Goal: Transaction & Acquisition: Purchase product/service

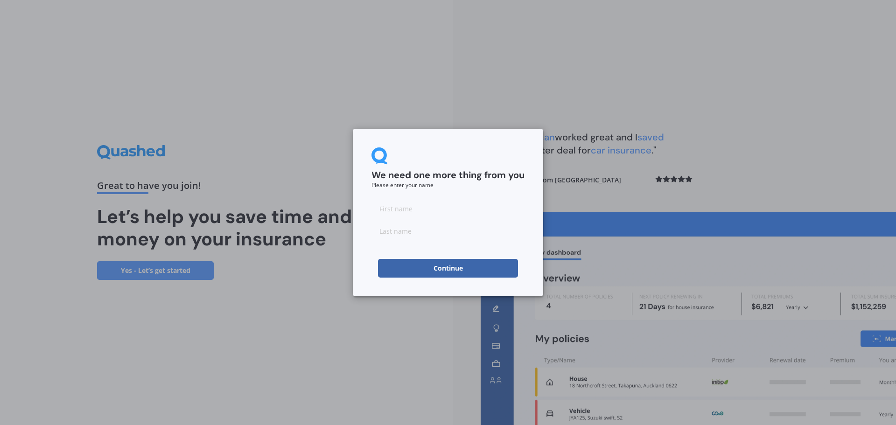
click at [388, 205] on input at bounding box center [448, 208] width 153 height 19
type input "[PERSON_NAME]"
type input "Holden"
click at [434, 262] on button "Continue" at bounding box center [448, 268] width 140 height 19
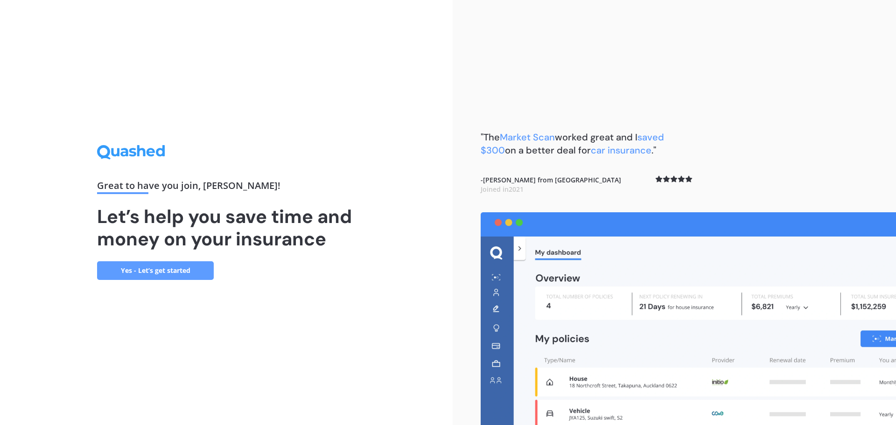
click at [166, 274] on link "Yes - Let’s get started" at bounding box center [155, 270] width 117 height 19
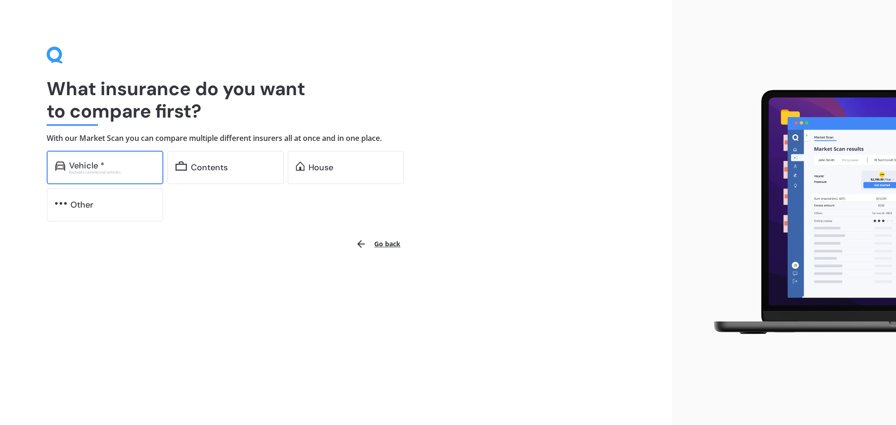
click at [117, 172] on div "Excludes commercial vehicles" at bounding box center [112, 172] width 86 height 4
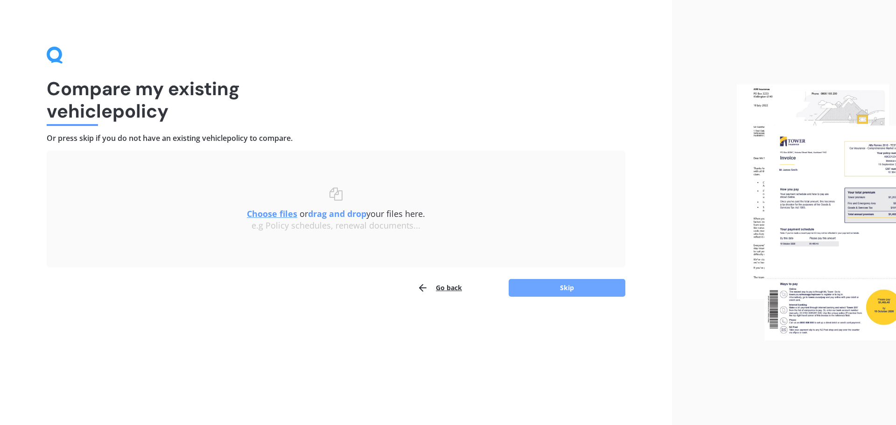
click at [554, 284] on button "Skip" at bounding box center [567, 288] width 117 height 18
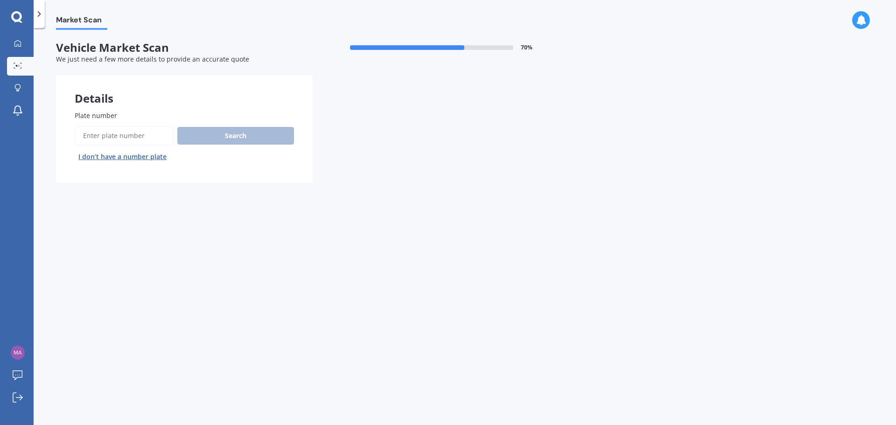
click at [130, 134] on input "Plate number" at bounding box center [124, 136] width 99 height 20
type input "khb260"
click at [250, 136] on button "Search" at bounding box center [235, 136] width 117 height 18
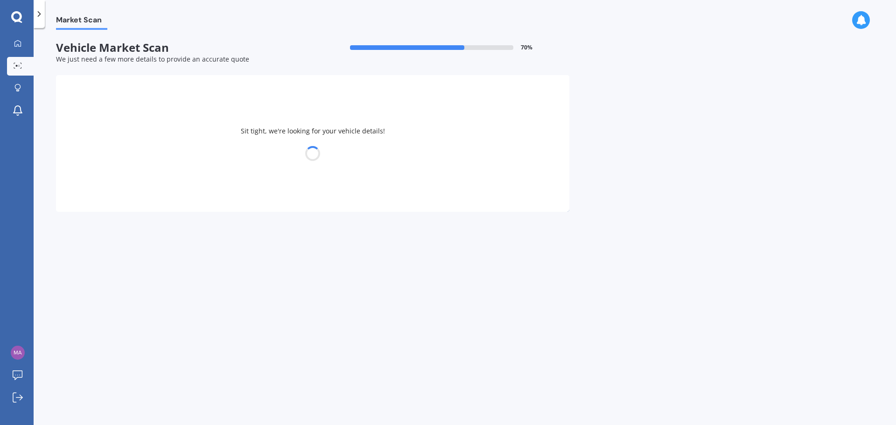
select select "HYUNDAI"
select select "[GEOGRAPHIC_DATA]"
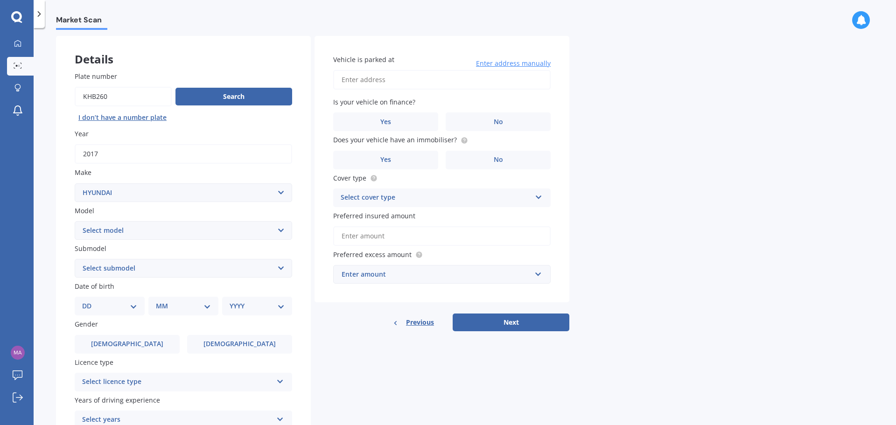
scroll to position [31, 0]
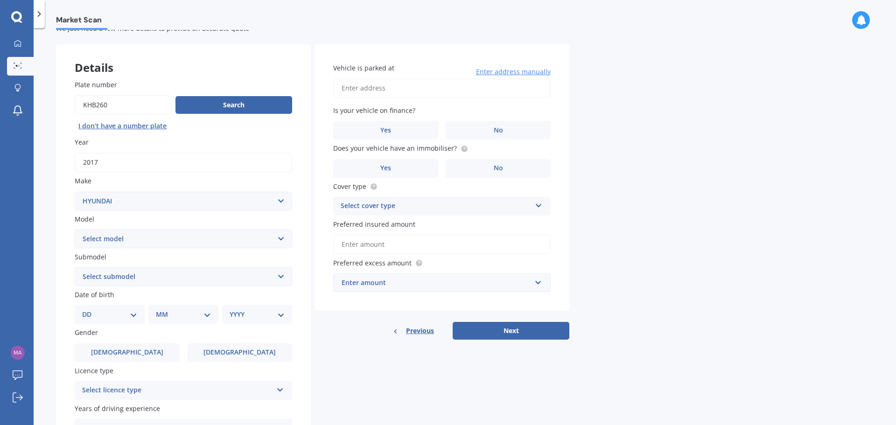
click at [361, 203] on div "Select cover type" at bounding box center [436, 206] width 190 height 11
click at [361, 204] on div "Comprehensive" at bounding box center [436, 206] width 190 height 11
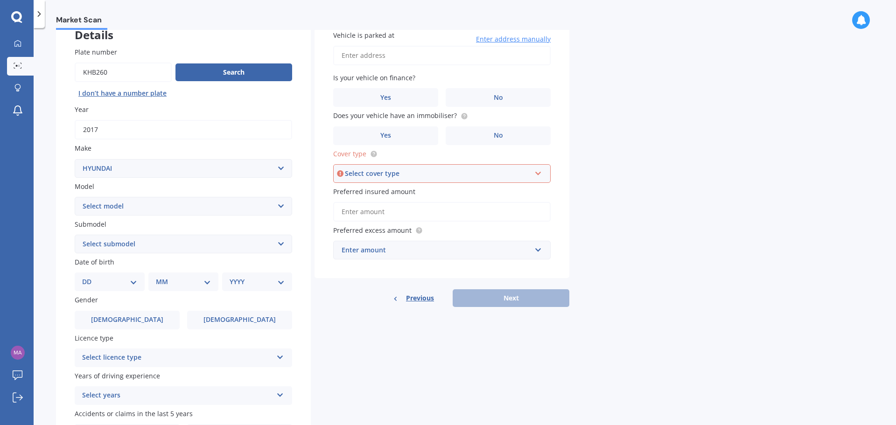
scroll to position [124, 0]
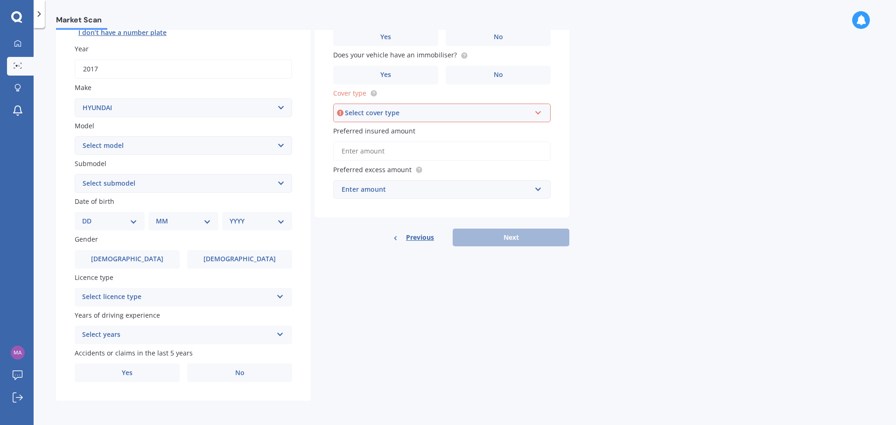
click at [123, 220] on select "DD 01 02 03 04 05 06 07 08 09 10 11 12 13 14 15 16 17 18 19 20 21 22 23 24 25 2…" at bounding box center [109, 221] width 55 height 10
select select "05"
click at [90, 216] on select "DD 01 02 03 04 05 06 07 08 09 10 11 12 13 14 15 16 17 18 19 20 21 22 23 24 25 2…" at bounding box center [109, 221] width 55 height 10
click at [196, 216] on select "MM 01 02 03 04 05 06 07 08 09 10 11 12" at bounding box center [185, 221] width 51 height 10
select select "07"
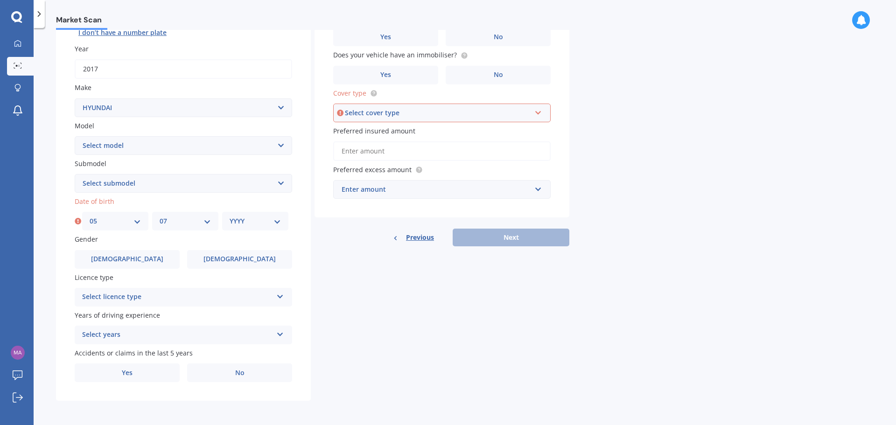
click at [160, 216] on select "MM 01 02 03 04 05 06 07 08 09 10 11 12" at bounding box center [185, 221] width 51 height 10
click at [261, 215] on div "YYYY 2025 2024 2023 2022 2021 2020 2019 2018 2017 2016 2015 2014 2013 2012 2011…" at bounding box center [255, 221] width 66 height 19
click at [255, 219] on select "YYYY 2025 2024 2023 2022 2021 2020 2019 2018 2017 2016 2015 2014 2013 2012 2011…" at bounding box center [255, 221] width 51 height 10
select select "1976"
click at [230, 216] on select "YYYY 2025 2024 2023 2022 2021 2020 2019 2018 2017 2016 2015 2014 2013 2012 2011…" at bounding box center [255, 221] width 51 height 10
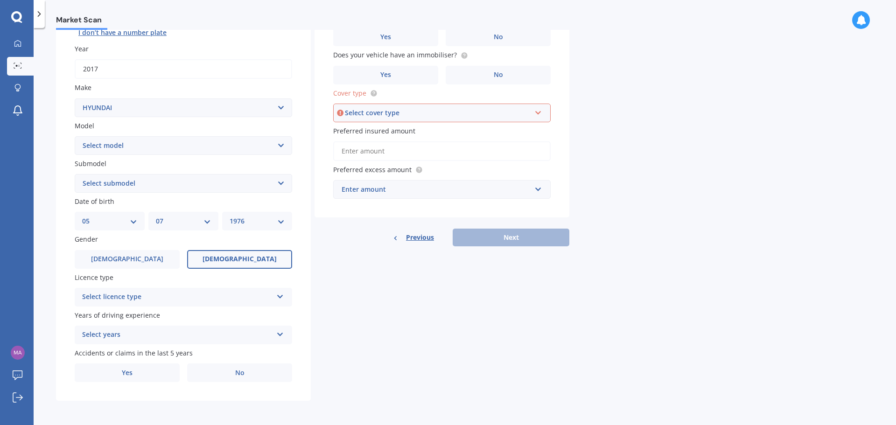
click at [233, 257] on span "[DEMOGRAPHIC_DATA]" at bounding box center [240, 259] width 74 height 8
click at [0, 0] on input "[DEMOGRAPHIC_DATA]" at bounding box center [0, 0] width 0 height 0
click at [159, 303] on div "Select licence type NZ Full NZ Restricted NZ Learners [GEOGRAPHIC_DATA] [GEOGRA…" at bounding box center [184, 297] width 218 height 19
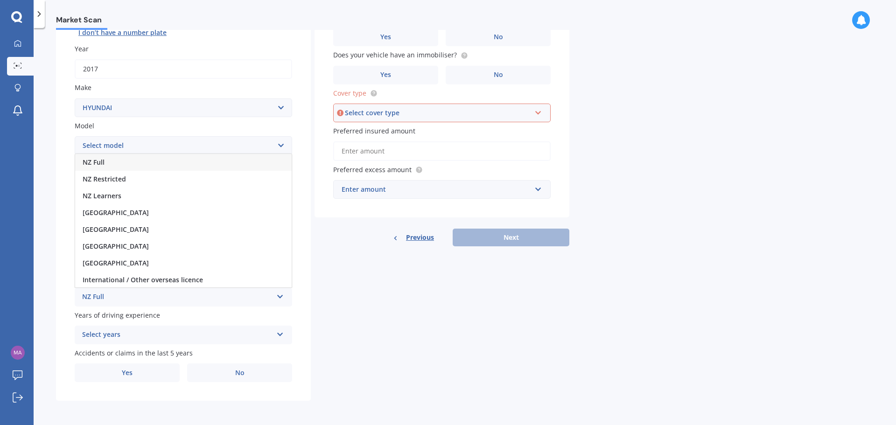
click at [129, 165] on div "NZ Full" at bounding box center [183, 162] width 217 height 17
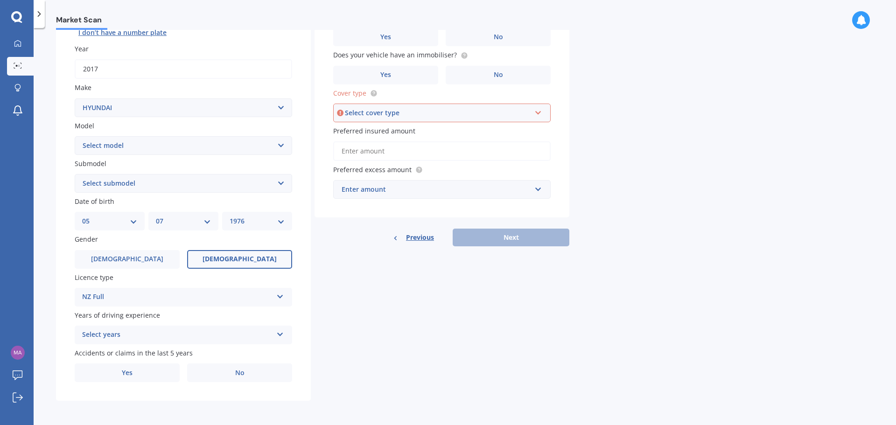
click at [117, 332] on div "Select years" at bounding box center [177, 335] width 190 height 11
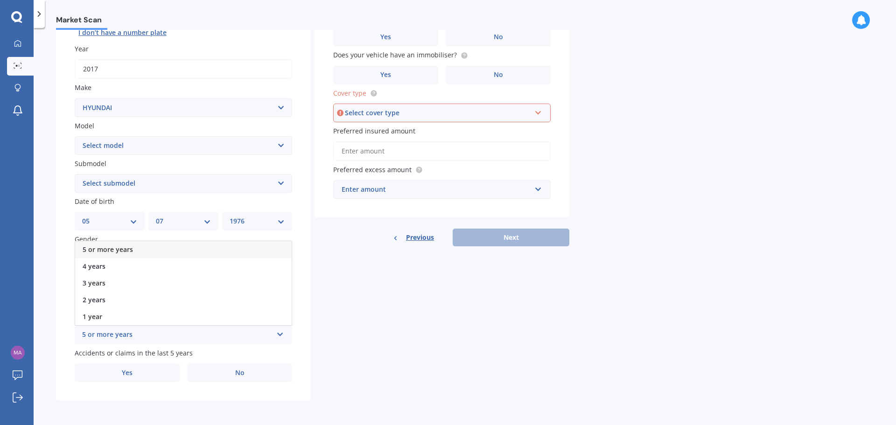
click at [119, 249] on span "5 or more years" at bounding box center [108, 249] width 50 height 9
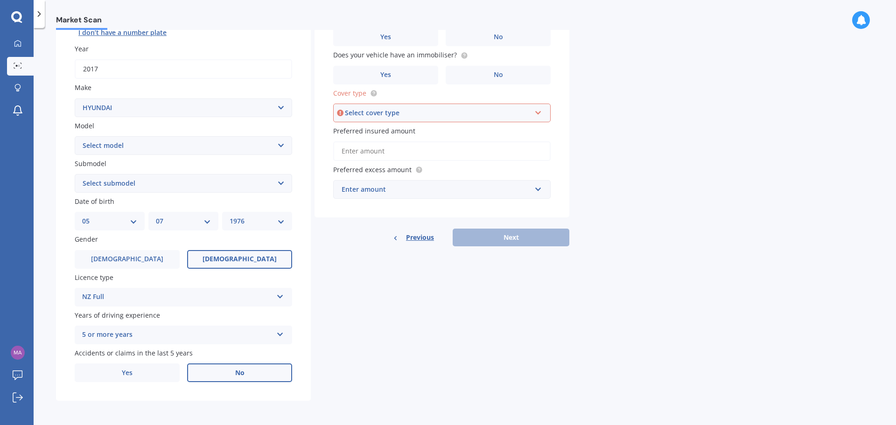
click at [243, 376] on span "No" at bounding box center [239, 373] width 9 height 8
click at [0, 0] on input "No" at bounding box center [0, 0] width 0 height 0
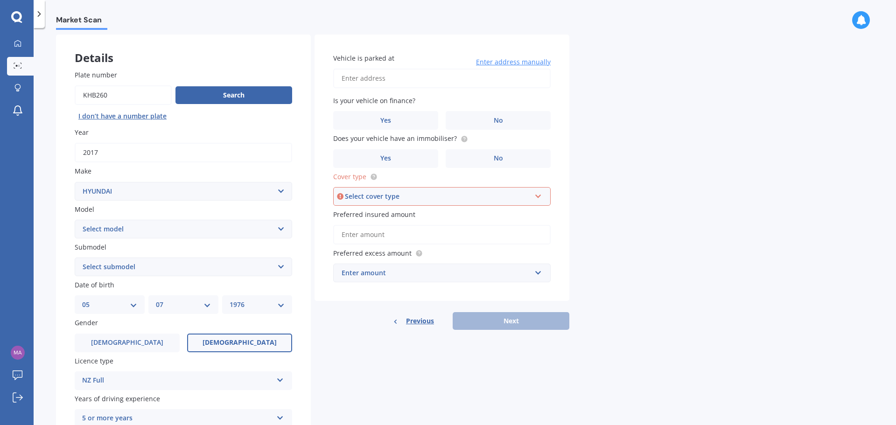
scroll to position [31, 0]
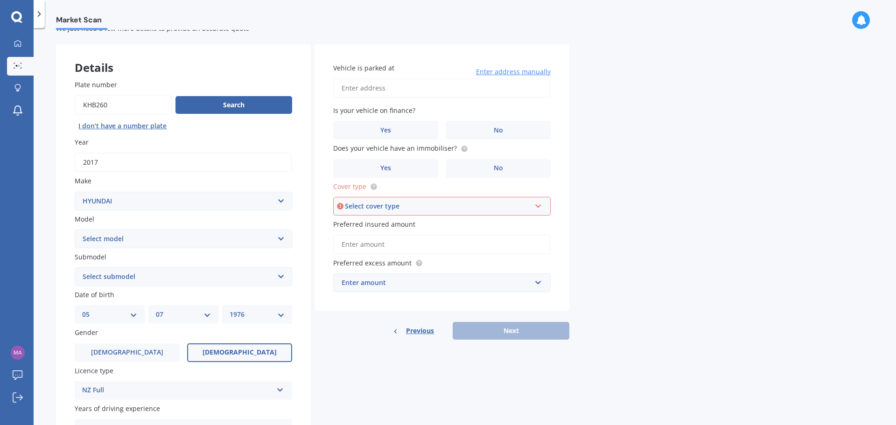
click at [367, 84] on input "Vehicle is parked at" at bounding box center [442, 88] width 218 height 20
type input "[STREET_ADDRESS]"
click at [518, 133] on label "No" at bounding box center [498, 130] width 105 height 19
click at [0, 0] on input "No" at bounding box center [0, 0] width 0 height 0
click at [505, 166] on label "No" at bounding box center [498, 168] width 105 height 19
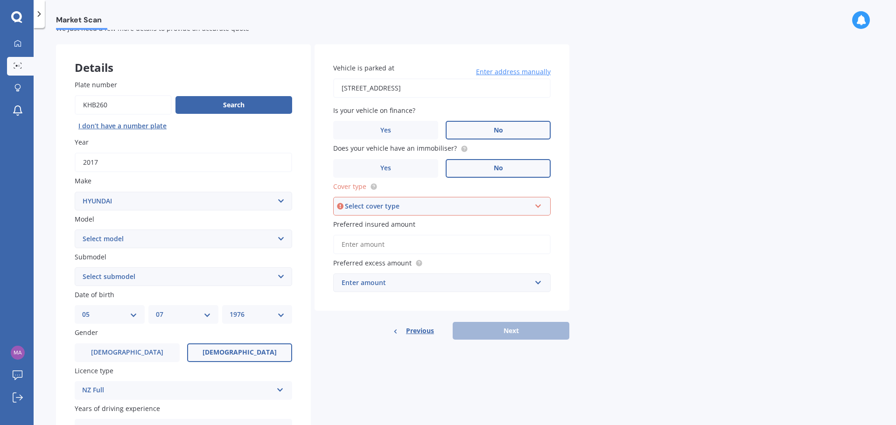
click at [0, 0] on input "No" at bounding box center [0, 0] width 0 height 0
click at [381, 209] on div "Select cover type" at bounding box center [438, 206] width 186 height 10
click at [369, 226] on span "Comprehensive" at bounding box center [366, 223] width 49 height 9
click at [388, 249] on input "Preferred insured amount" at bounding box center [442, 245] width 218 height 20
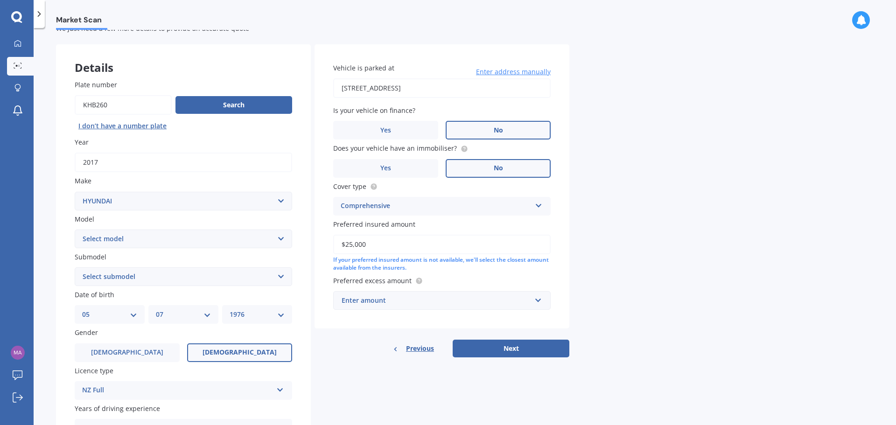
type input "$25,000"
click at [395, 304] on div "Enter amount" at bounding box center [437, 301] width 190 height 10
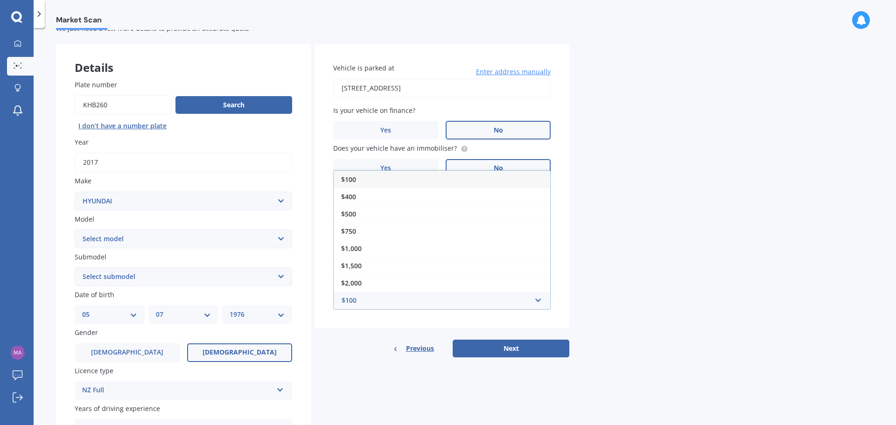
click at [352, 178] on span "$100" at bounding box center [348, 179] width 15 height 9
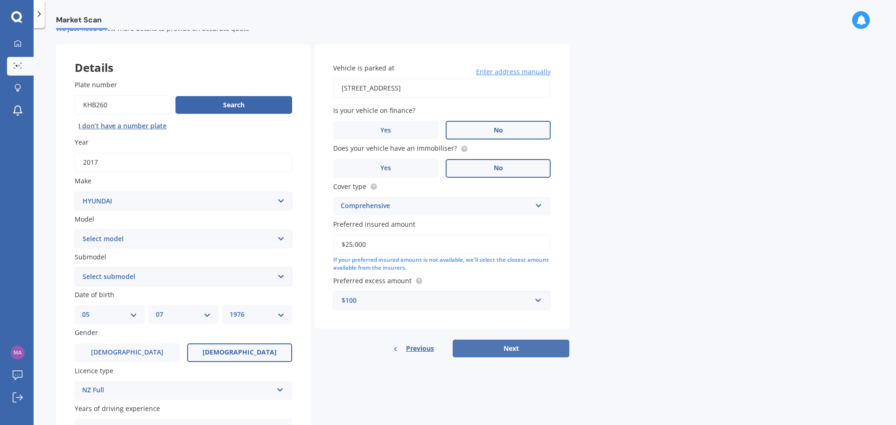
click at [505, 352] on button "Next" at bounding box center [511, 349] width 117 height 18
click at [156, 277] on select "Select submodel 1.6 Turbo Elite 2.0 4WD CRDi Turbo Diesel A4 2.0 4WD Petrol A4 …" at bounding box center [184, 277] width 218 height 19
click at [48, 207] on div "Market Scan Vehicle Market Scan 70 % We just need a few more details to provide…" at bounding box center [465, 228] width 863 height 397
click at [143, 275] on select "Select submodel 1.6 Turbo Elite 2.0 4WD CRDi Turbo Diesel A4 2.0 4WD Petrol A4 …" at bounding box center [184, 277] width 218 height 19
select select "2.0 CITY 2WD PETROL"
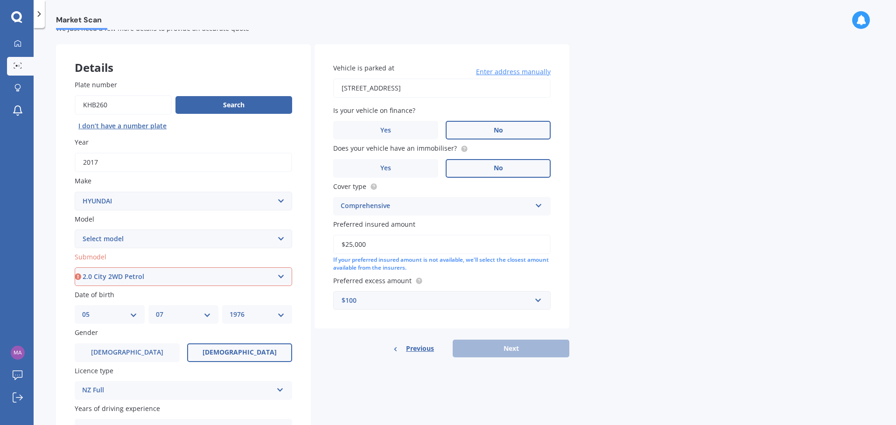
click at [75, 268] on select "Select submodel 1.6 Turbo Elite 2.0 4WD CRDi Turbo Diesel A4 2.0 4WD Petrol A4 …" at bounding box center [184, 277] width 218 height 19
click at [515, 351] on button "Next" at bounding box center [511, 349] width 117 height 18
select select "05"
select select "07"
select select "1976"
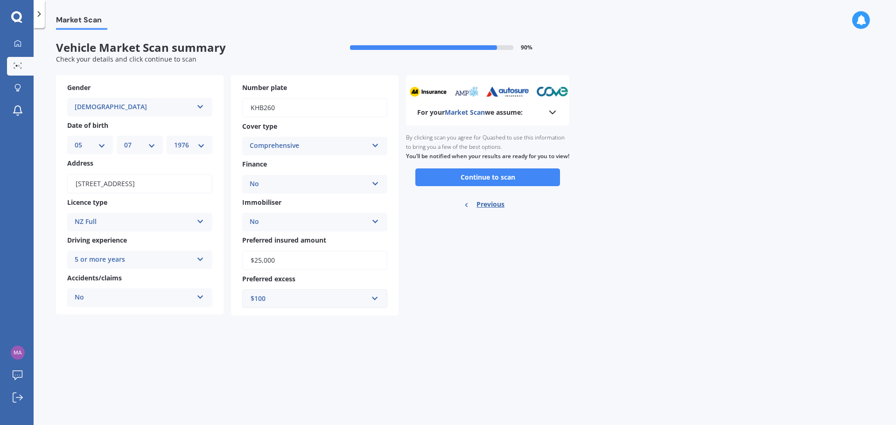
scroll to position [0, 0]
click at [473, 186] on button "Continue to scan" at bounding box center [487, 178] width 145 height 18
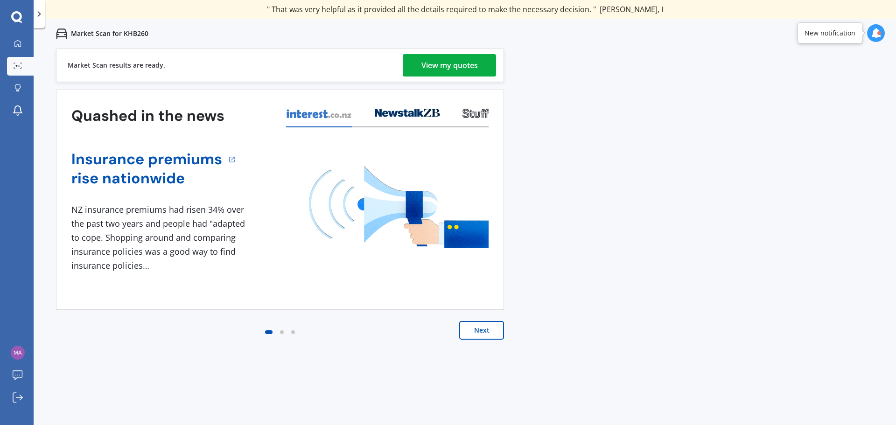
click at [446, 66] on div "View my quotes" at bounding box center [450, 65] width 56 height 22
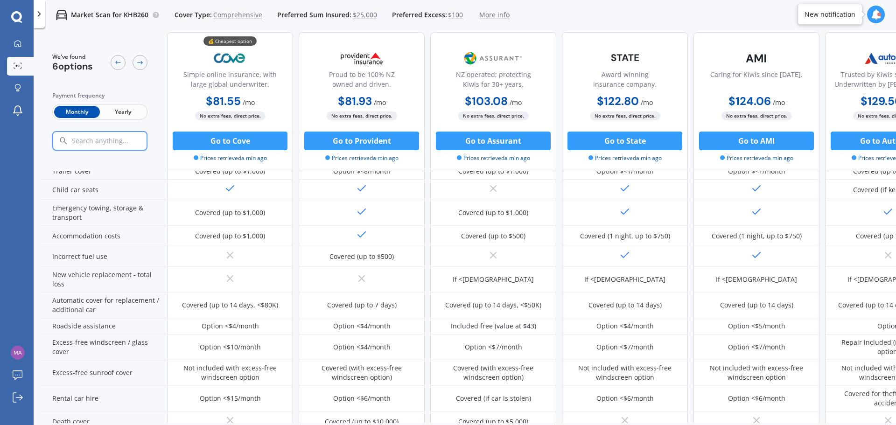
scroll to position [131, 0]
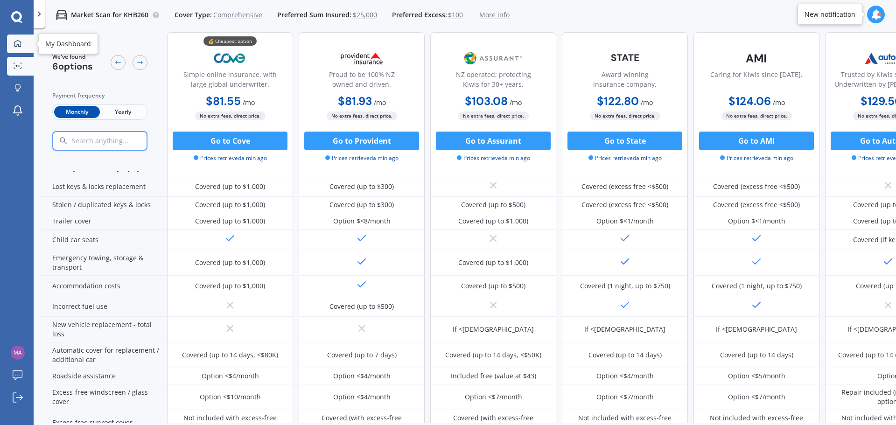
click at [21, 46] on icon at bounding box center [17, 43] width 7 height 7
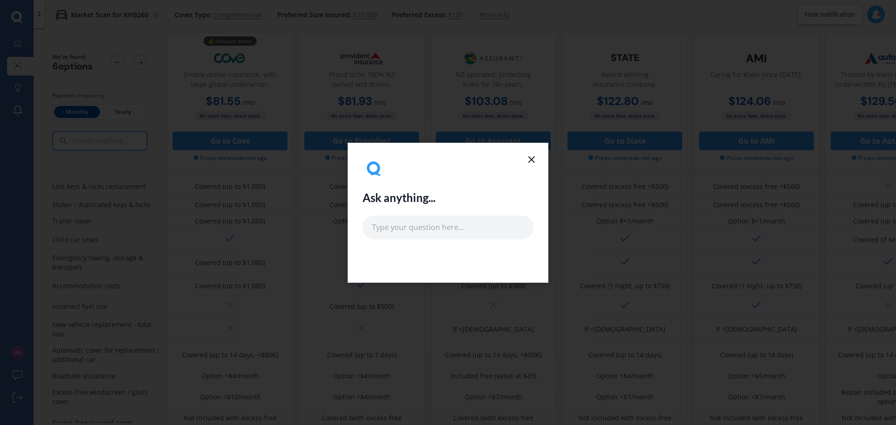
click at [531, 158] on icon at bounding box center [531, 159] width 11 height 11
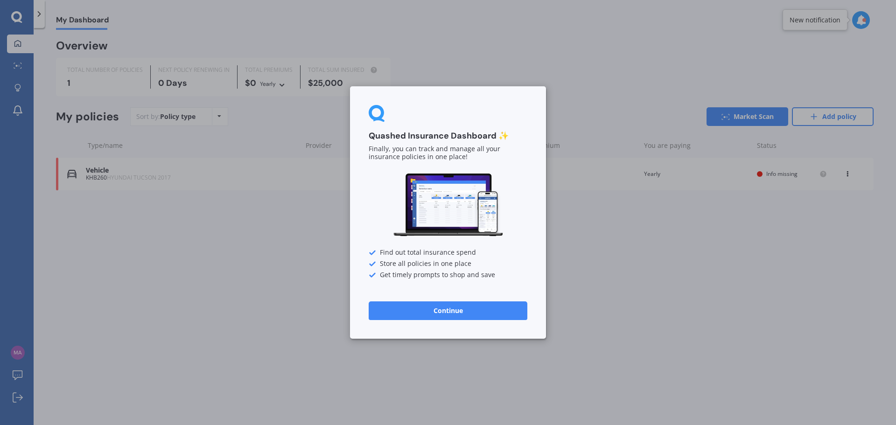
drag, startPoint x: 457, startPoint y: 313, endPoint x: 360, endPoint y: 276, distance: 102.8
click at [457, 312] on button "Continue" at bounding box center [448, 311] width 159 height 19
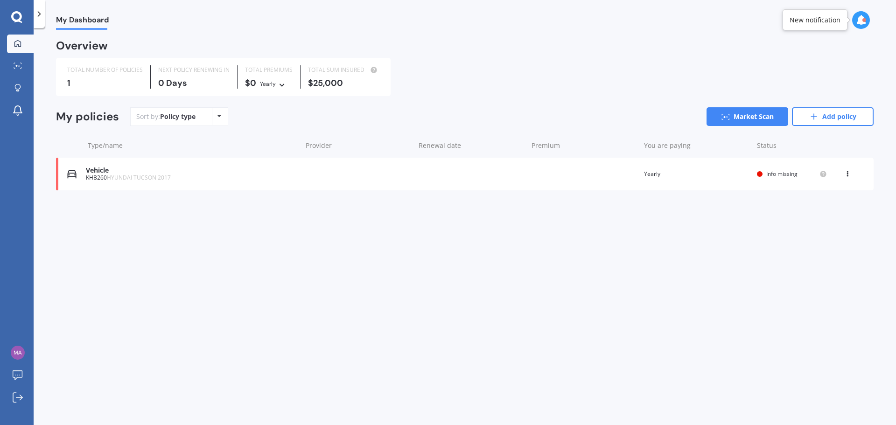
click at [785, 173] on span "Info missing" at bounding box center [782, 174] width 31 height 8
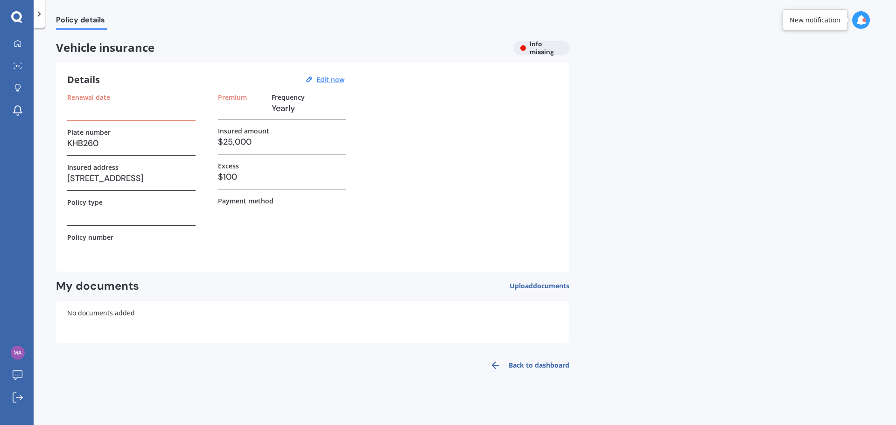
click at [117, 109] on h3 at bounding box center [131, 108] width 128 height 14
click at [17, 88] on icon at bounding box center [17, 88] width 7 height 8
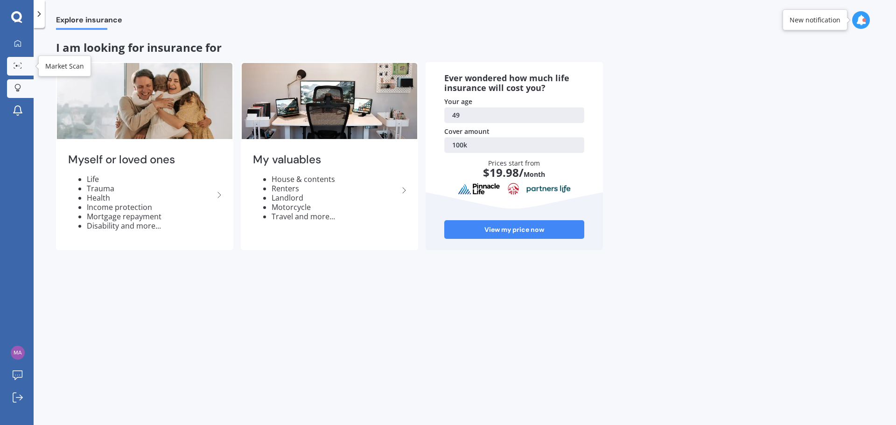
click at [20, 67] on icon at bounding box center [18, 66] width 8 height 6
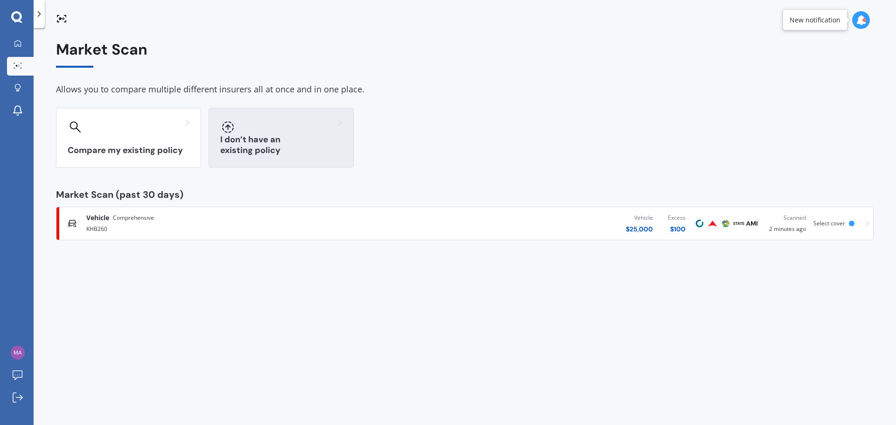
click at [276, 137] on div "I don’t have an existing policy" at bounding box center [281, 138] width 145 height 60
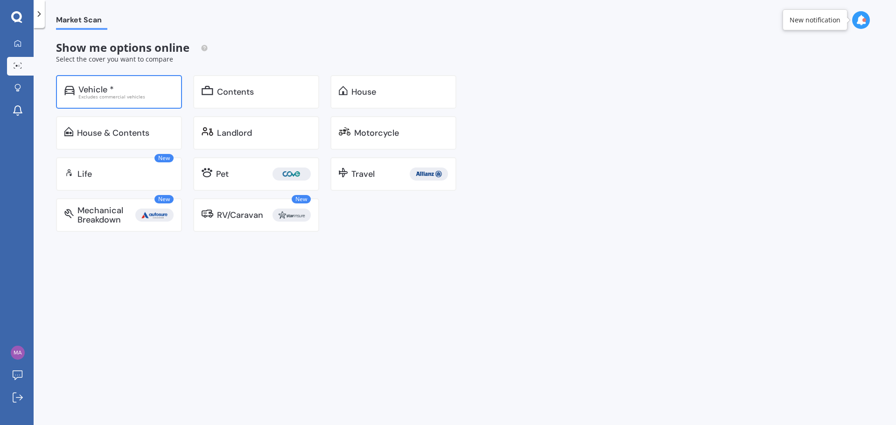
click at [129, 82] on div "Vehicle * Excludes commercial vehicles" at bounding box center [119, 92] width 126 height 34
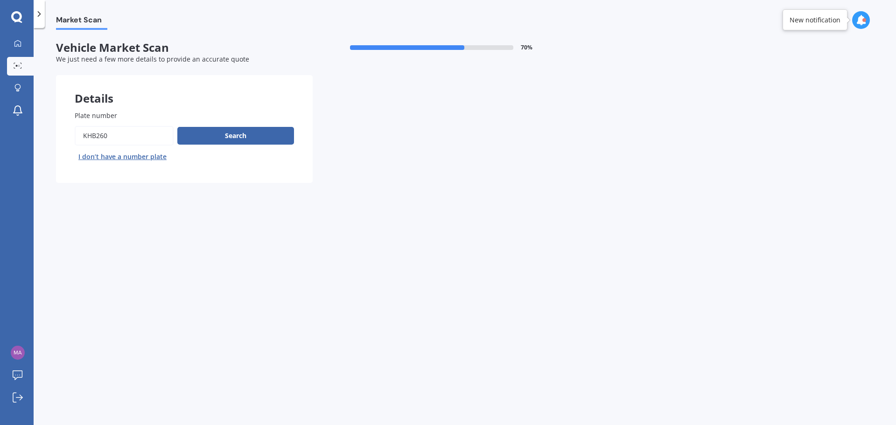
drag, startPoint x: 122, startPoint y: 135, endPoint x: -91, endPoint y: 110, distance: 214.4
click at [0, 110] on html "We are experiencing high volume of Market Scans . Just a heads up we will have …" at bounding box center [448, 212] width 896 height 425
type input "dkf986"
click at [239, 138] on button "Search" at bounding box center [235, 136] width 117 height 18
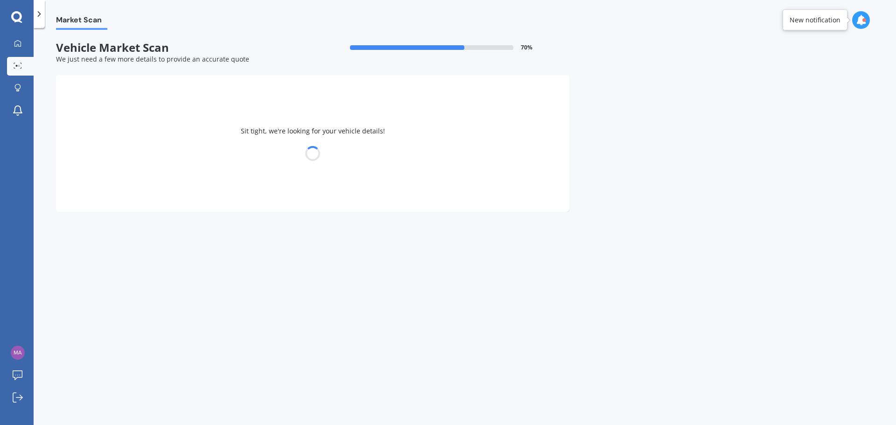
select select "HYUNDAI"
select select "[PERSON_NAME]"
select select "05"
select select "07"
select select "1976"
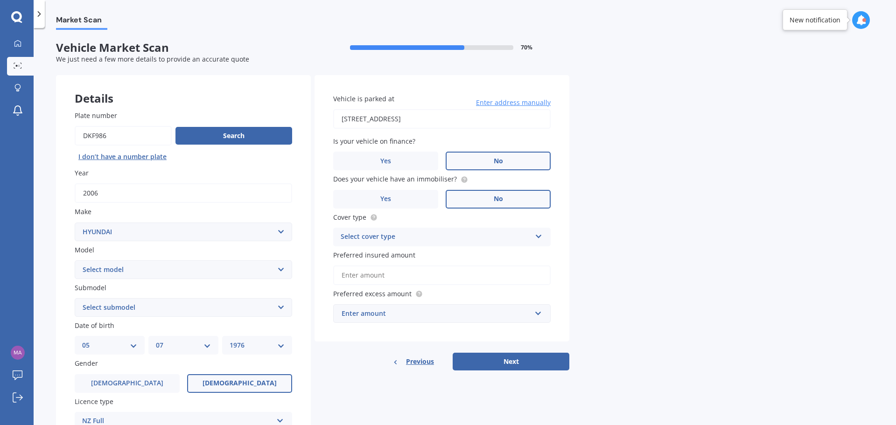
scroll to position [47, 0]
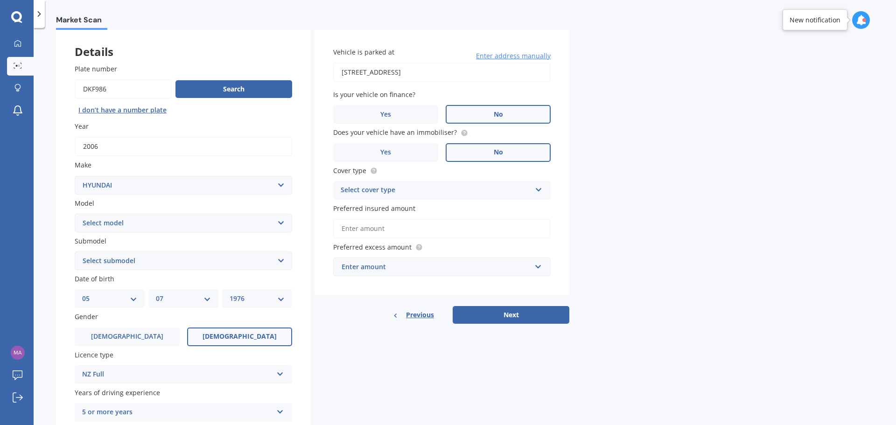
click at [147, 261] on select "Select submodel (All) 1.5 Diesel" at bounding box center [184, 261] width 218 height 19
select select "(ALL)"
click at [75, 252] on select "Select submodel (All) 1.5 Diesel" at bounding box center [184, 261] width 218 height 19
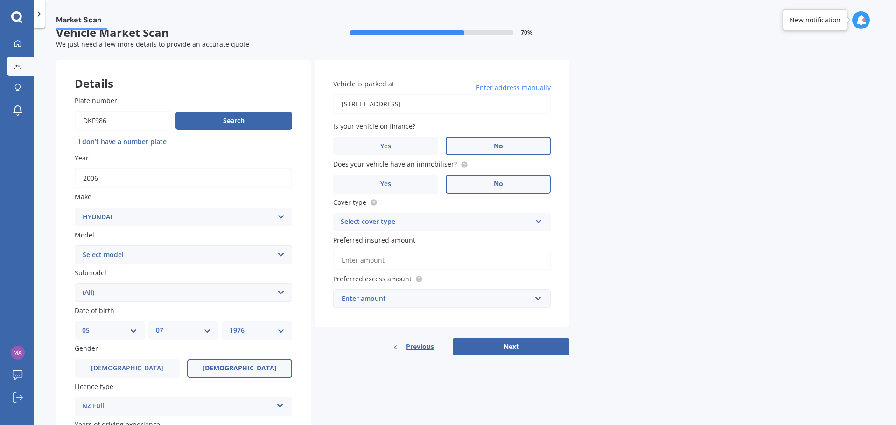
scroll to position [0, 0]
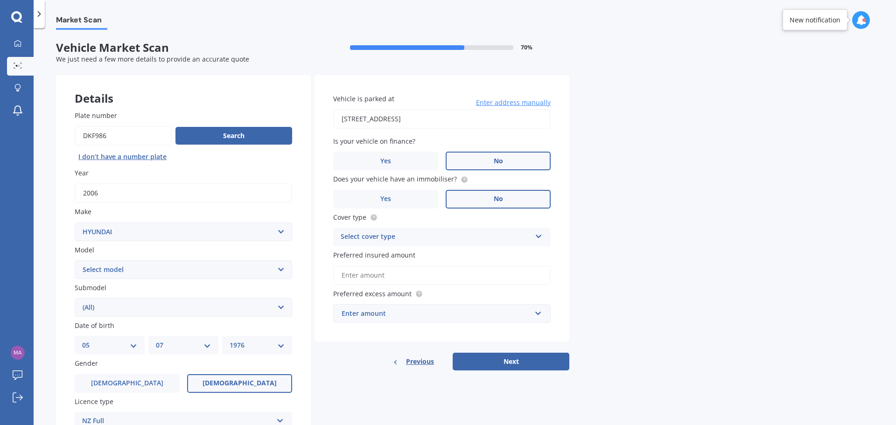
click at [433, 234] on div "Select cover type" at bounding box center [436, 237] width 190 height 11
click at [417, 270] on div "Third Party, Fire & Theft" at bounding box center [442, 272] width 217 height 17
click at [387, 277] on input "Preferred insured amount" at bounding box center [442, 276] width 218 height 20
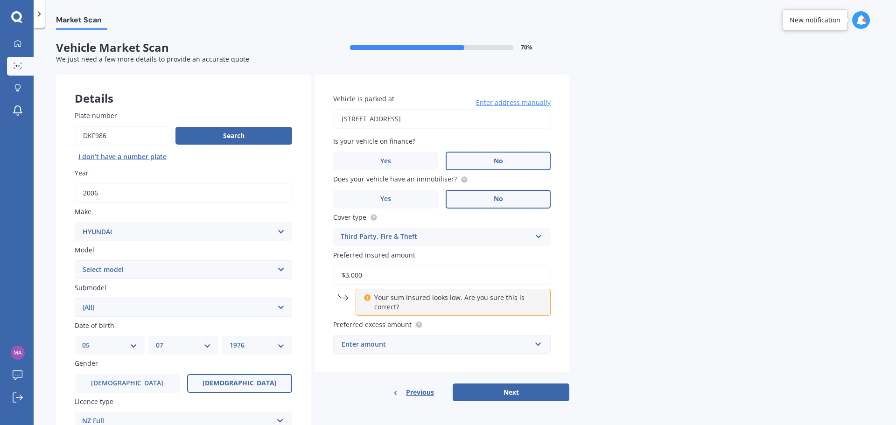
drag, startPoint x: 369, startPoint y: 274, endPoint x: 222, endPoint y: 271, distance: 147.6
click at [222, 271] on div "Details Plate number Search I don’t have a number plate Year [DATE] Make Select…" at bounding box center [313, 300] width 514 height 451
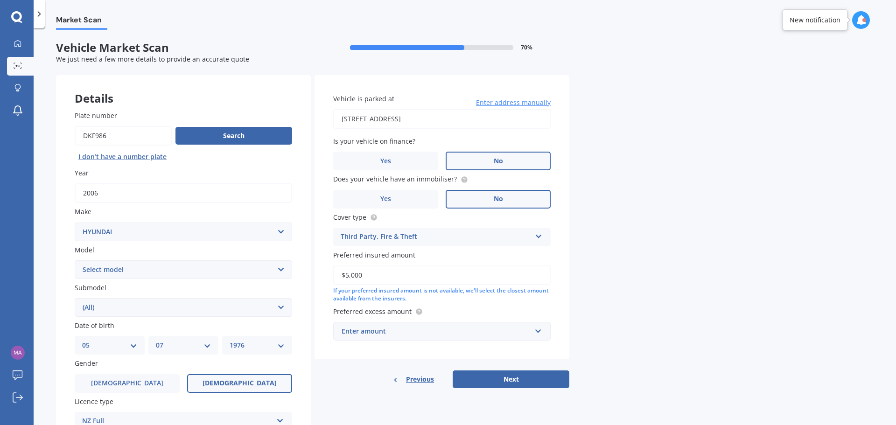
drag, startPoint x: 373, startPoint y: 274, endPoint x: 159, endPoint y: 236, distance: 217.1
click at [182, 255] on div "Details Plate number Search I don’t have a number plate Year [DATE] Make Select…" at bounding box center [313, 300] width 514 height 451
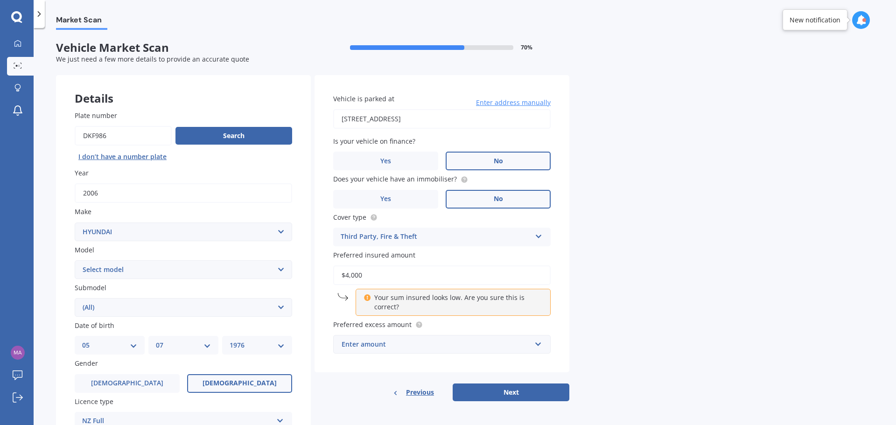
click at [486, 251] on label "Preferred insured amount" at bounding box center [440, 255] width 214 height 10
click at [486, 266] on input "$4,000" at bounding box center [442, 276] width 218 height 20
drag, startPoint x: 390, startPoint y: 278, endPoint x: 252, endPoint y: 271, distance: 138.3
click at [256, 272] on div "Details Plate number Search I don’t have a number plate Year [DATE] Make Select…" at bounding box center [313, 300] width 514 height 451
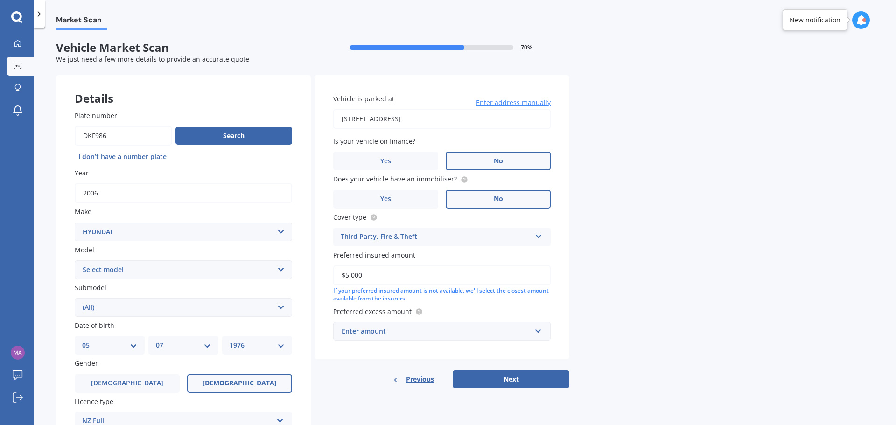
type input "$5,000"
click at [451, 332] on div "Enter amount" at bounding box center [437, 331] width 190 height 10
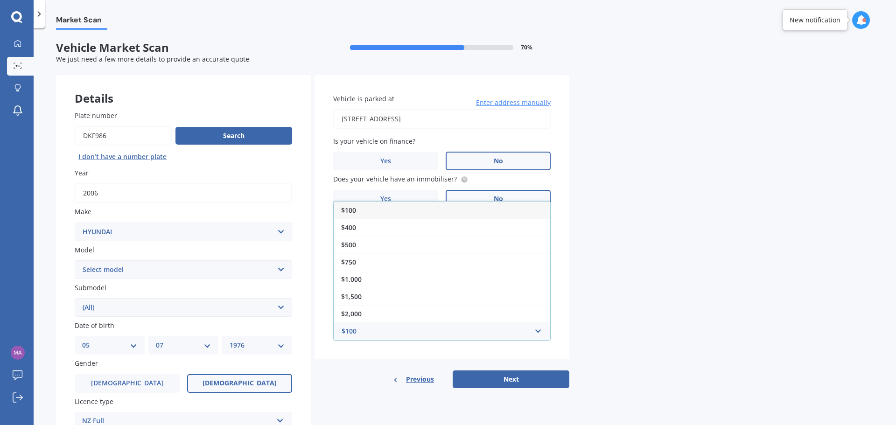
click at [393, 208] on div "$100" at bounding box center [442, 210] width 217 height 17
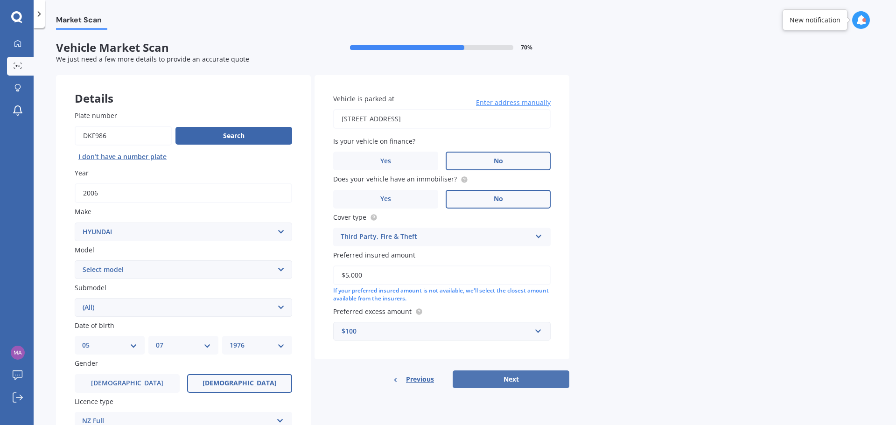
click at [516, 380] on button "Next" at bounding box center [511, 380] width 117 height 18
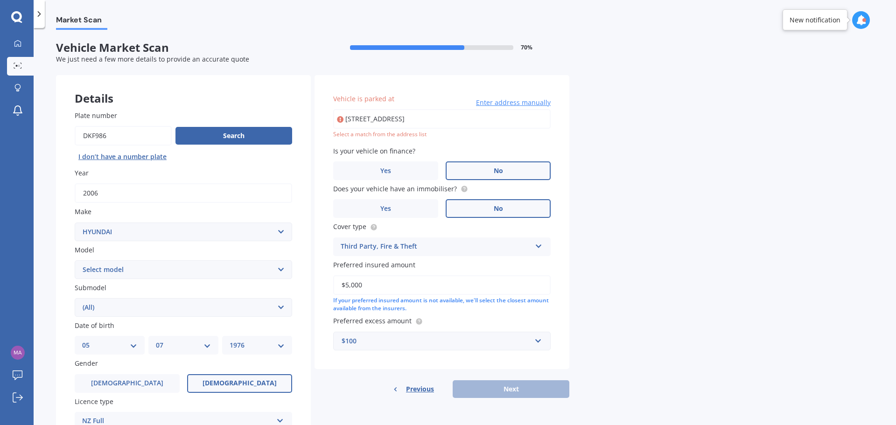
type input "[STREET_ADDRESS]"
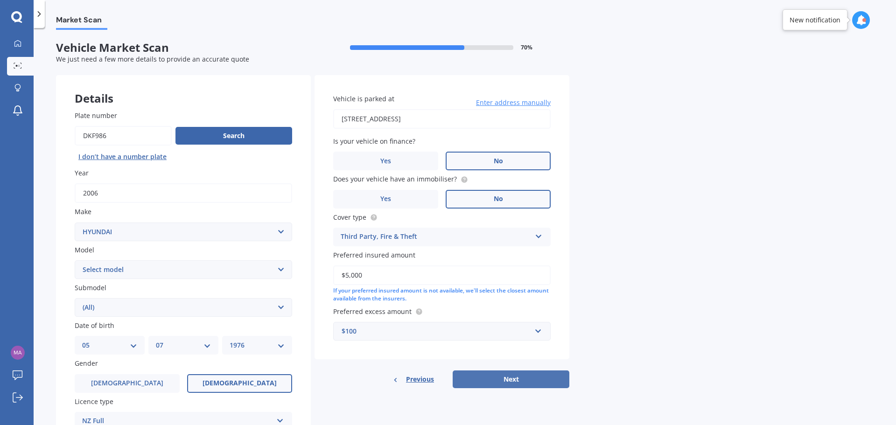
click at [523, 380] on button "Next" at bounding box center [511, 380] width 117 height 18
select select "05"
select select "07"
select select "1976"
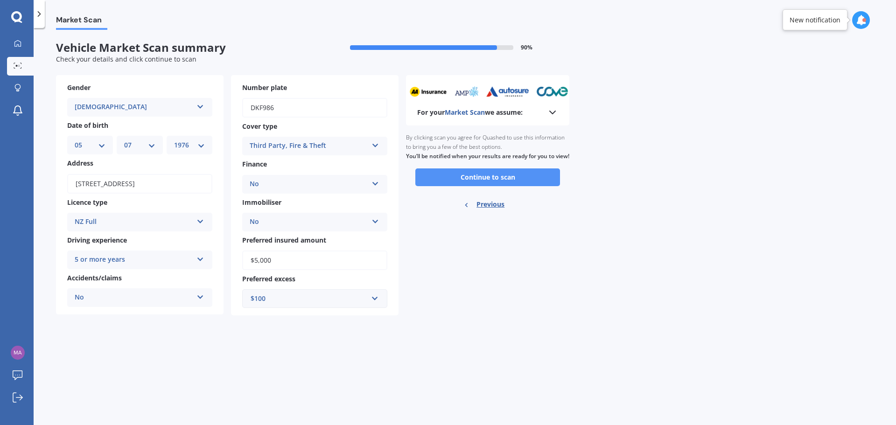
drag, startPoint x: 508, startPoint y: 191, endPoint x: 520, endPoint y: 186, distance: 12.8
click at [508, 186] on button "Continue to scan" at bounding box center [487, 178] width 145 height 18
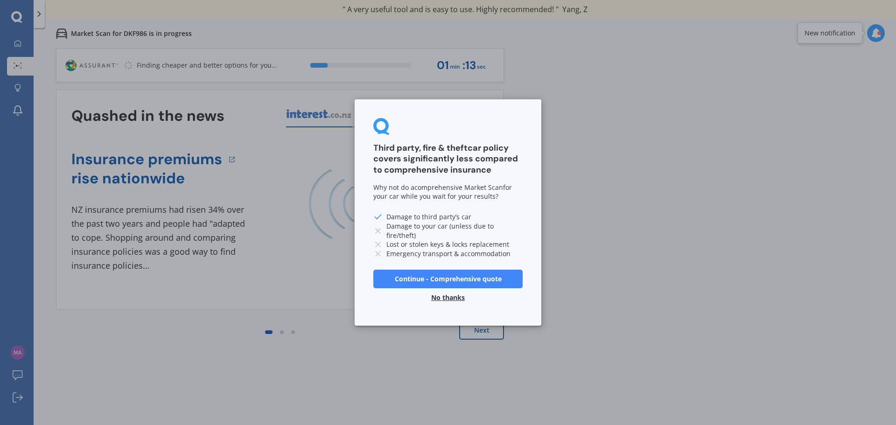
click at [451, 295] on button "No thanks" at bounding box center [448, 298] width 45 height 19
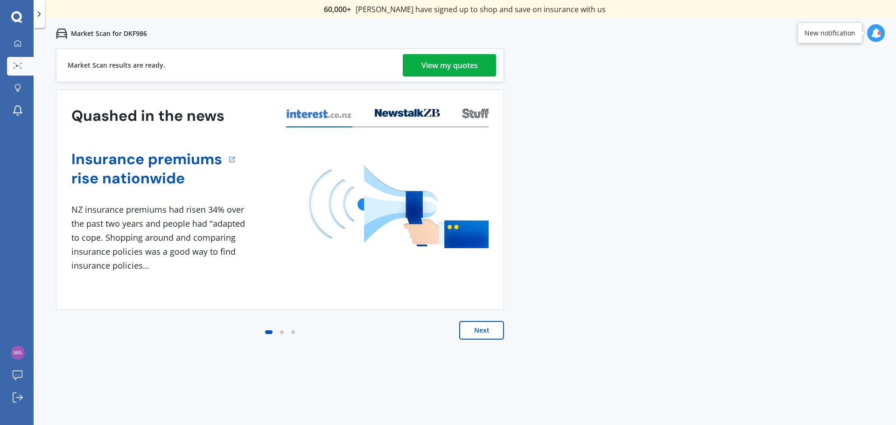
click at [446, 63] on div "View my quotes" at bounding box center [450, 65] width 56 height 22
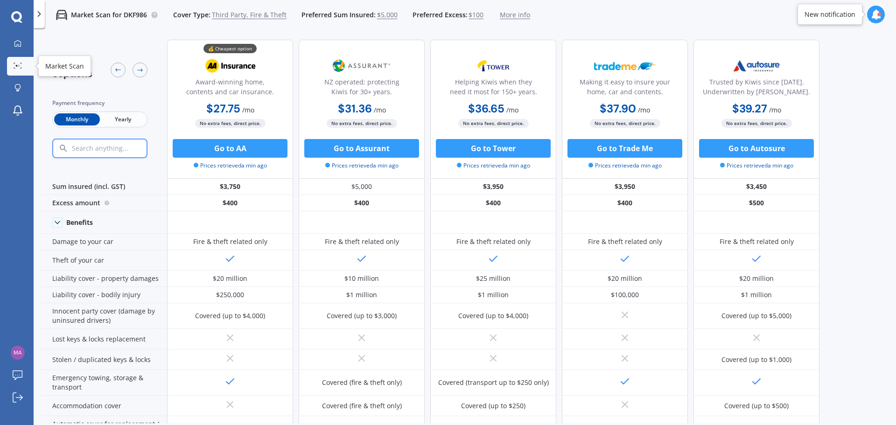
click at [21, 68] on icon at bounding box center [20, 67] width 1 height 1
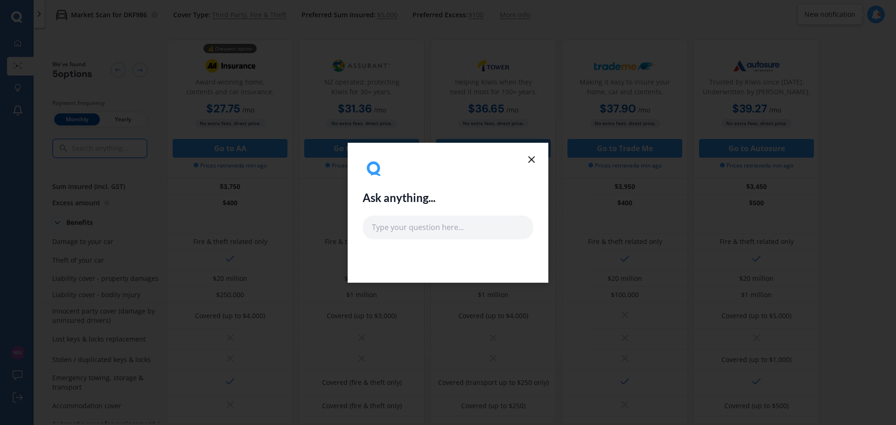
click at [529, 158] on icon at bounding box center [531, 159] width 11 height 11
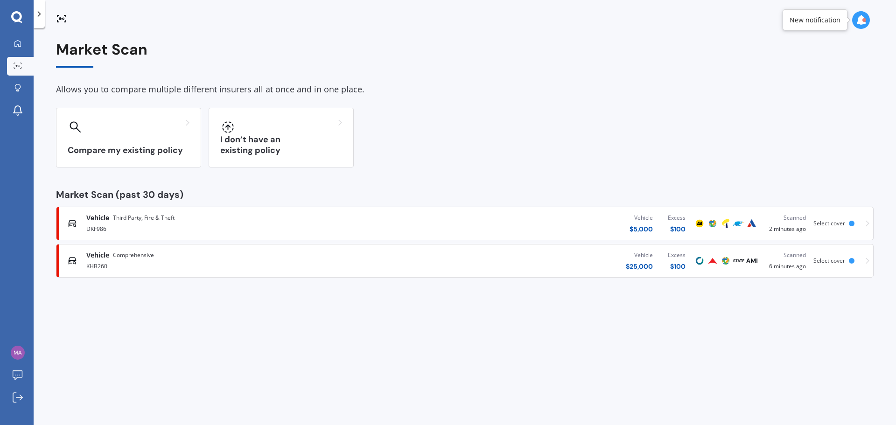
click at [112, 262] on div "KHB260" at bounding box center [233, 265] width 294 height 11
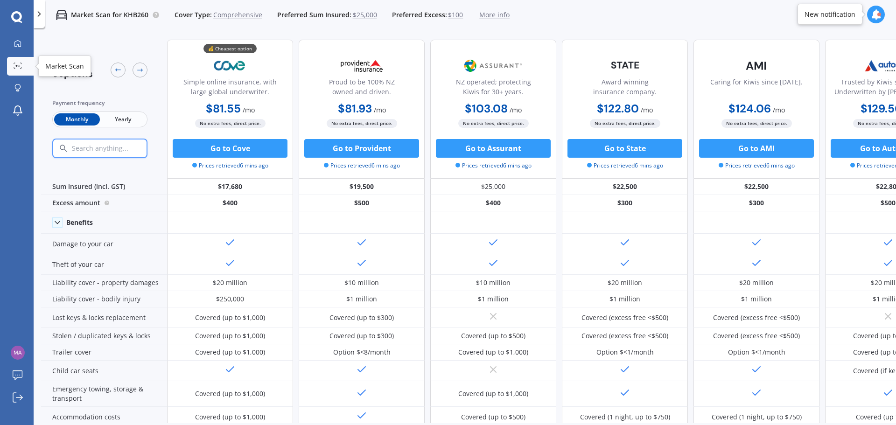
click at [17, 66] on circle at bounding box center [17, 66] width 2 height 2
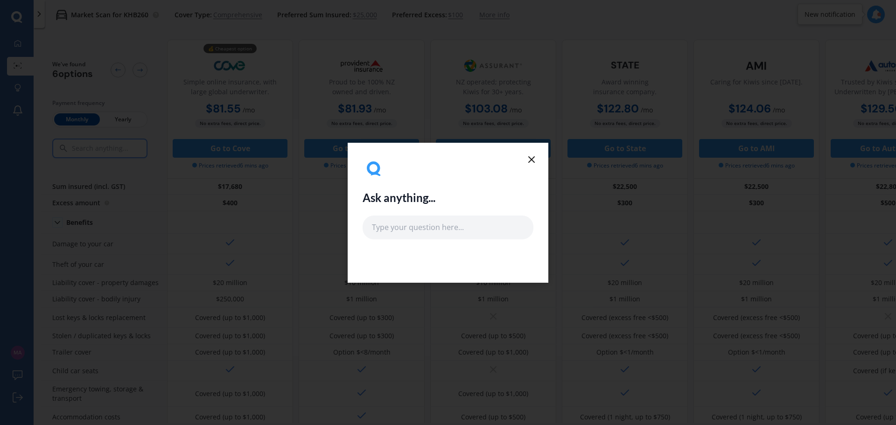
click at [533, 158] on icon at bounding box center [531, 159] width 11 height 11
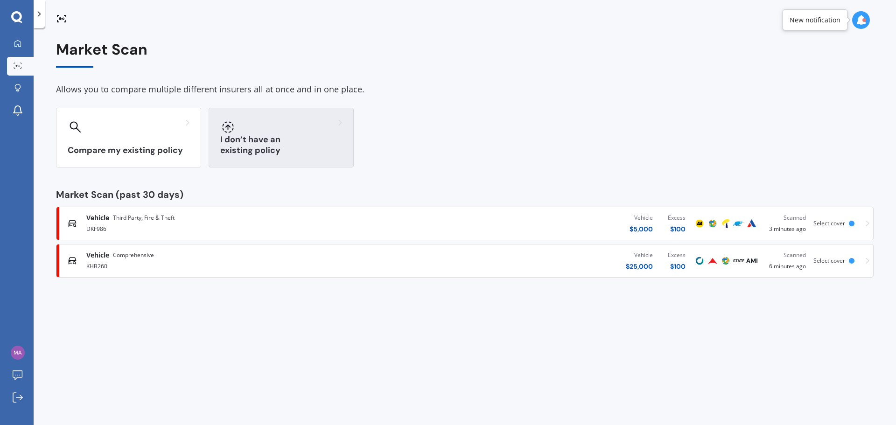
click at [283, 134] on div "I don’t have an existing policy" at bounding box center [281, 138] width 145 height 60
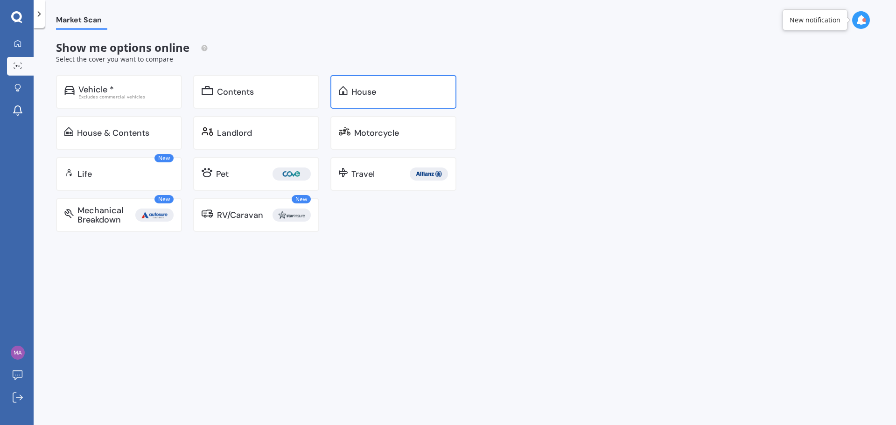
click at [398, 98] on div "House" at bounding box center [394, 92] width 126 height 34
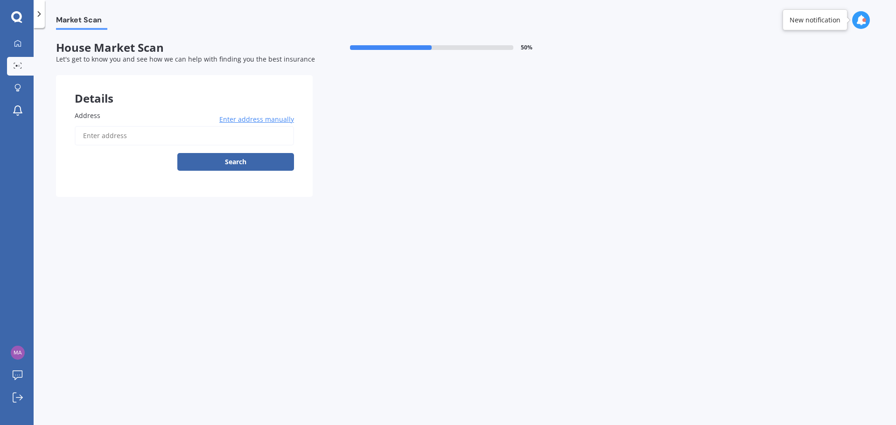
drag, startPoint x: 131, startPoint y: 134, endPoint x: 125, endPoint y: 118, distance: 17.4
click at [132, 134] on input "Address" at bounding box center [184, 136] width 219 height 20
type input "[STREET_ADDRESS][PERSON_NAME]"
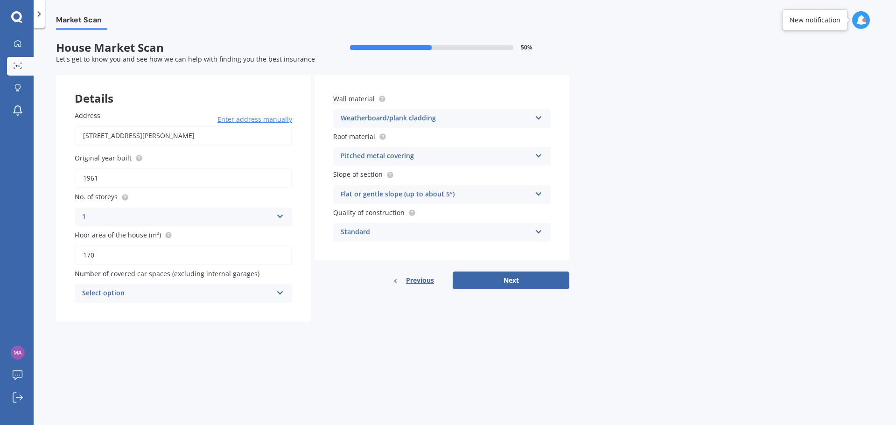
click at [278, 214] on icon at bounding box center [280, 214] width 8 height 7
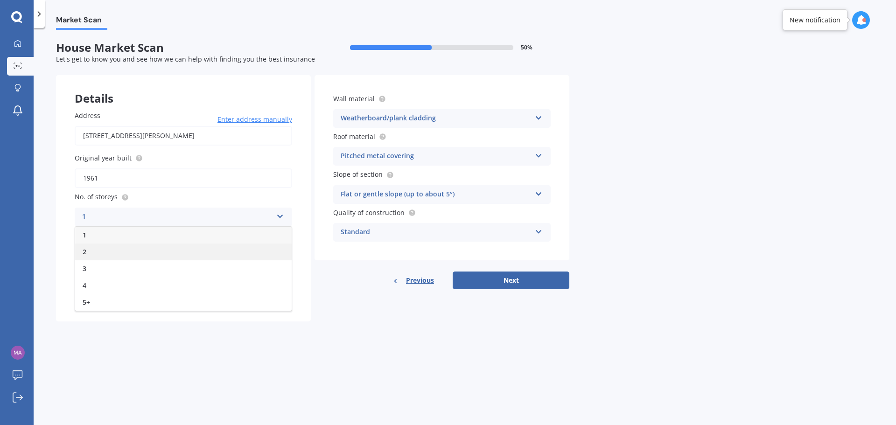
click at [87, 250] on div "2" at bounding box center [183, 252] width 217 height 17
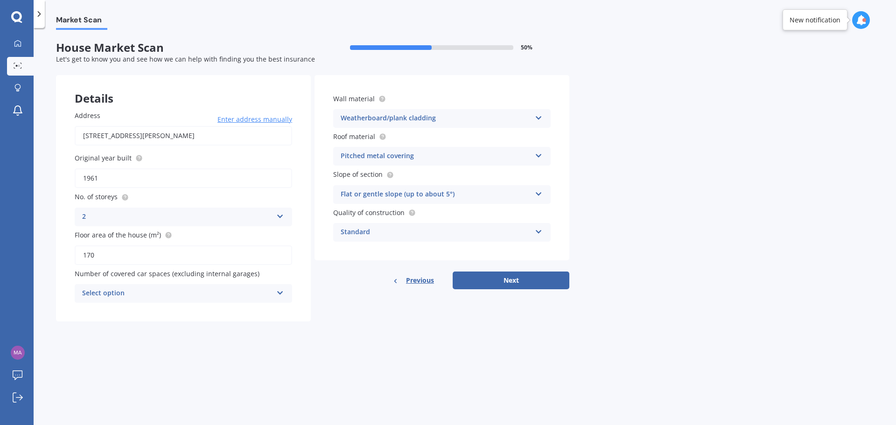
drag, startPoint x: 57, startPoint y: 257, endPoint x: 0, endPoint y: 256, distance: 57.0
click at [1, 256] on div "My Dashboard Market Scan Explore insurance Notifications [PERSON_NAME] Submit f…" at bounding box center [448, 212] width 896 height 425
type input "100"
drag, startPoint x: 150, startPoint y: 348, endPoint x: 159, endPoint y: 328, distance: 22.1
click at [152, 347] on div "Market Scan House Market Scan 50 % Let's get to know you and see how we can hel…" at bounding box center [465, 228] width 863 height 397
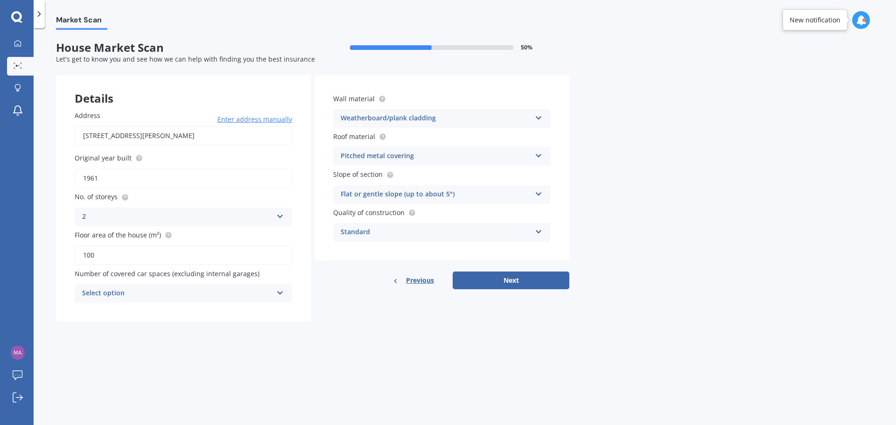
click at [181, 292] on div "Select option" at bounding box center [177, 293] width 190 height 11
drag, startPoint x: 110, startPoint y: 379, endPoint x: 121, endPoint y: 377, distance: 10.9
click at [112, 378] on div "4" at bounding box center [183, 379] width 217 height 17
click at [389, 353] on div "Market Scan House Market Scan 50 % Let's get to know you and see how we can hel…" at bounding box center [465, 228] width 863 height 397
click at [453, 118] on div "Weatherboard/plank cladding" at bounding box center [436, 118] width 190 height 11
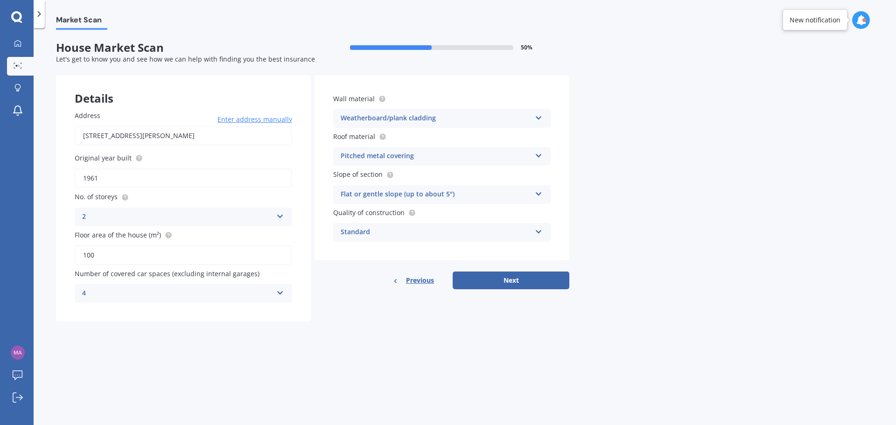
scroll to position [85, 0]
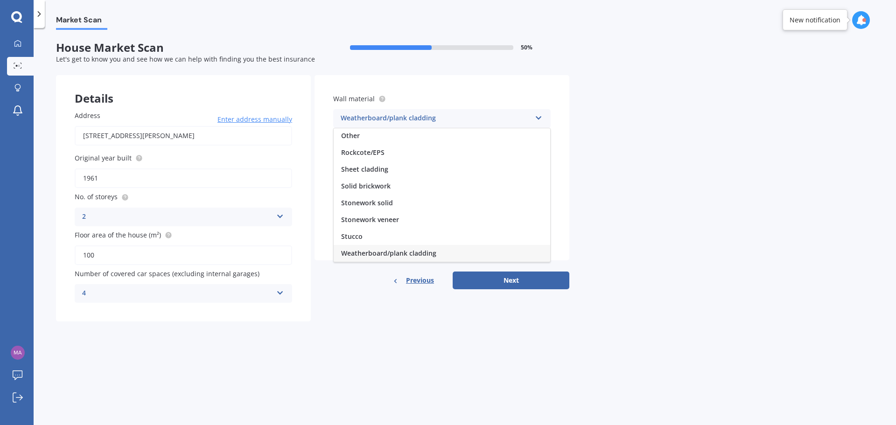
click at [372, 254] on span "Weatherboard/plank cladding" at bounding box center [388, 253] width 95 height 9
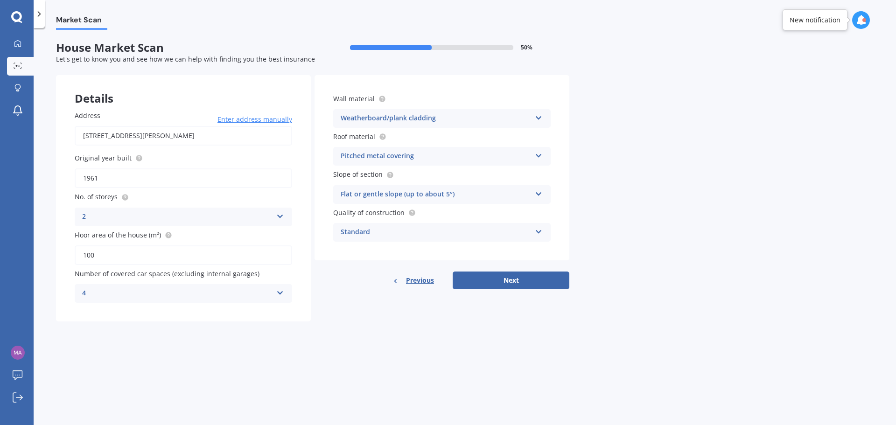
click at [403, 156] on div "Pitched metal covering" at bounding box center [436, 156] width 190 height 11
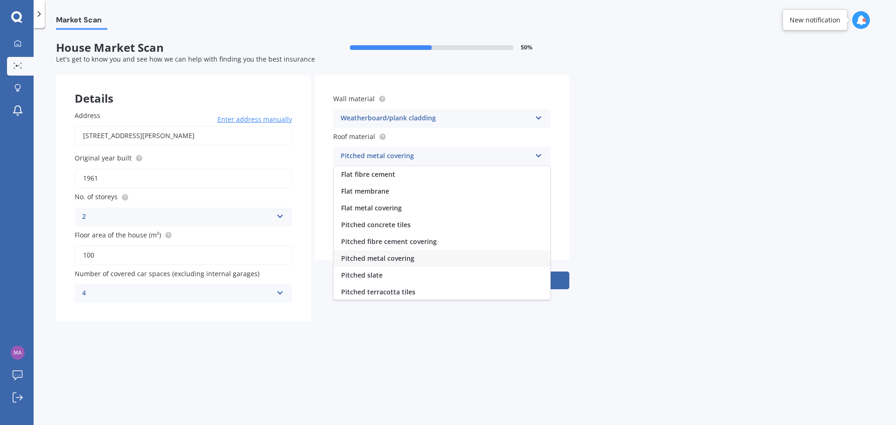
click at [388, 259] on span "Pitched metal covering" at bounding box center [377, 258] width 73 height 9
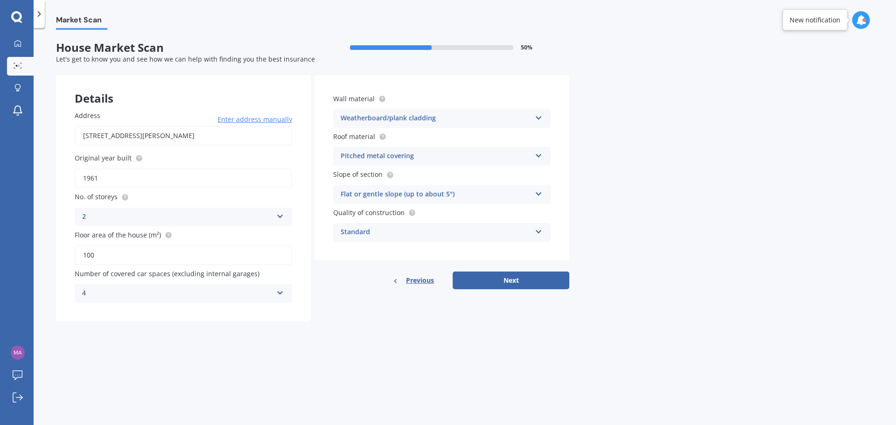
click at [377, 196] on div "Flat or gentle slope (up to about 5°)" at bounding box center [436, 194] width 190 height 11
click at [367, 209] on span "Flat or gentle slope (up to about 5°)" at bounding box center [398, 212] width 114 height 9
click at [383, 233] on div "Standard" at bounding box center [436, 232] width 190 height 11
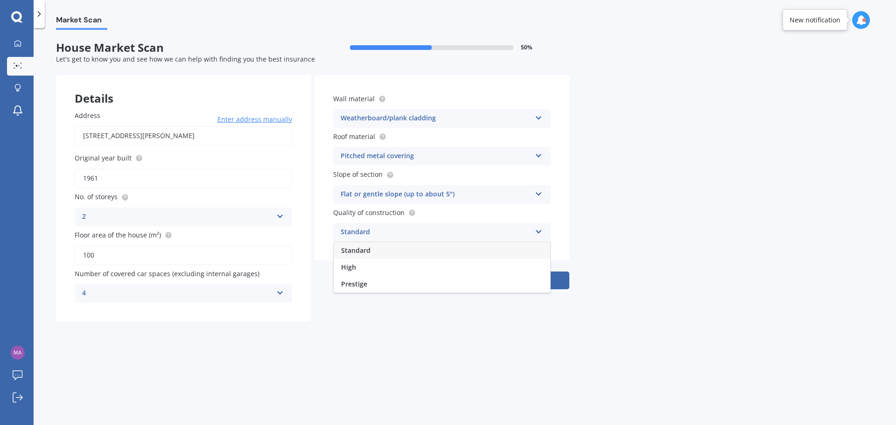
click at [383, 231] on div "Standard" at bounding box center [436, 232] width 190 height 11
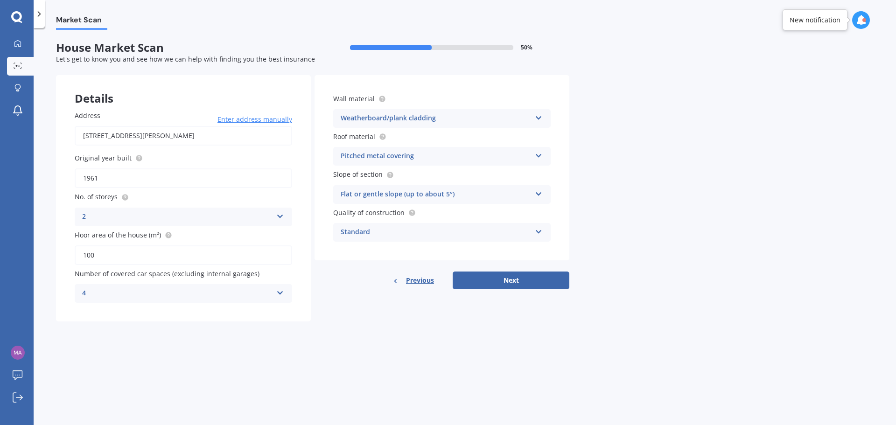
click at [380, 313] on div "Details Address [STREET_ADDRESS][PERSON_NAME] Enter address manually Search Ori…" at bounding box center [313, 198] width 514 height 246
click at [496, 275] on button "Next" at bounding box center [511, 281] width 117 height 18
select select "05"
select select "07"
select select "1976"
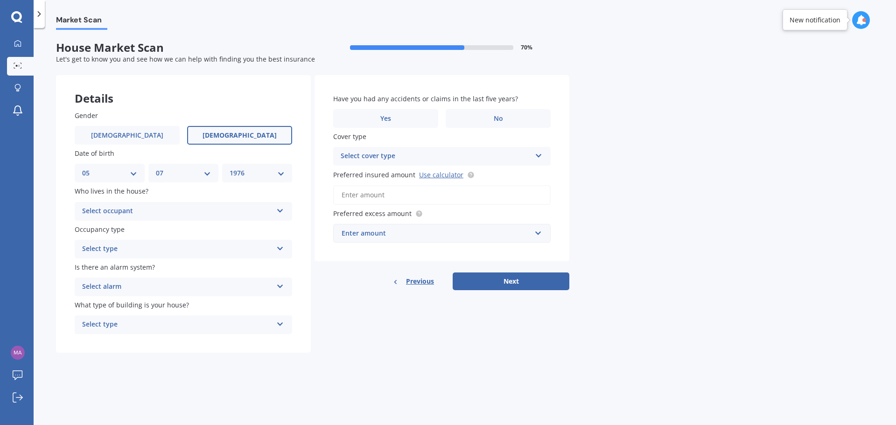
click at [135, 212] on div "Select occupant" at bounding box center [177, 211] width 190 height 11
click at [108, 231] on div "Owner" at bounding box center [183, 229] width 217 height 17
click at [116, 248] on div "Select type" at bounding box center [177, 249] width 190 height 11
click at [118, 268] on div "Permanent" at bounding box center [183, 267] width 217 height 17
click at [130, 289] on div "Select alarm" at bounding box center [177, 287] width 190 height 11
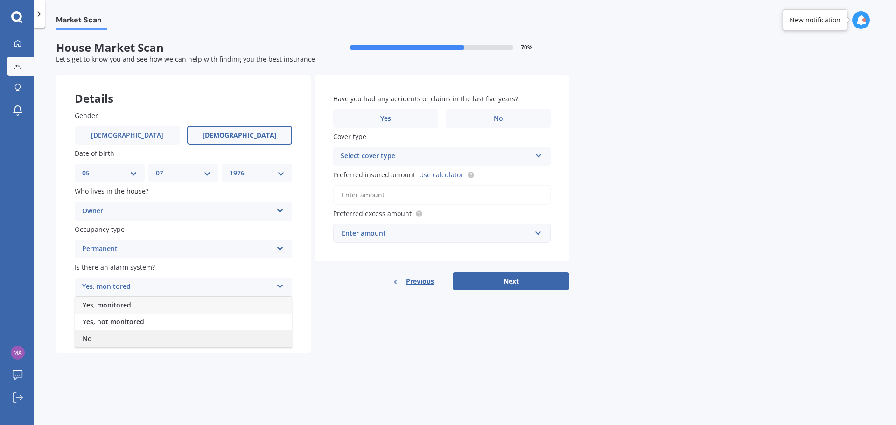
click at [98, 338] on div "No" at bounding box center [183, 339] width 217 height 17
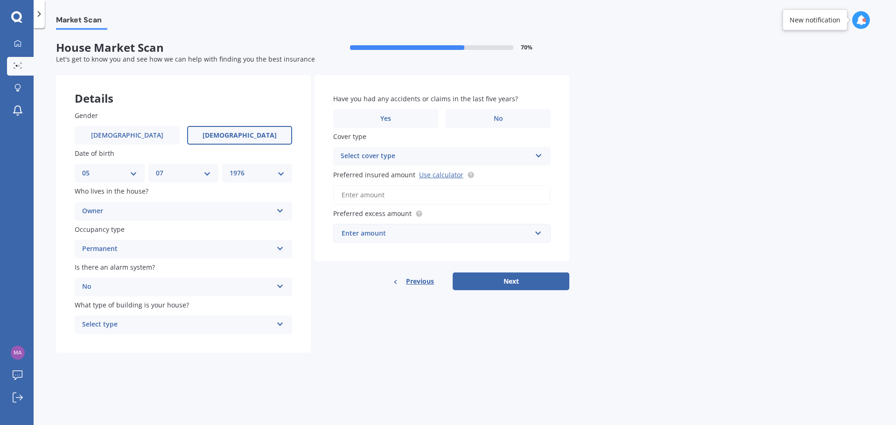
click at [118, 324] on div "Select type" at bounding box center [177, 324] width 190 height 11
click at [116, 343] on span "Freestanding" at bounding box center [104, 342] width 42 height 9
click at [496, 115] on span "No" at bounding box center [498, 119] width 9 height 8
click at [0, 0] on input "No" at bounding box center [0, 0] width 0 height 0
click at [401, 160] on div "Select cover type" at bounding box center [436, 156] width 190 height 11
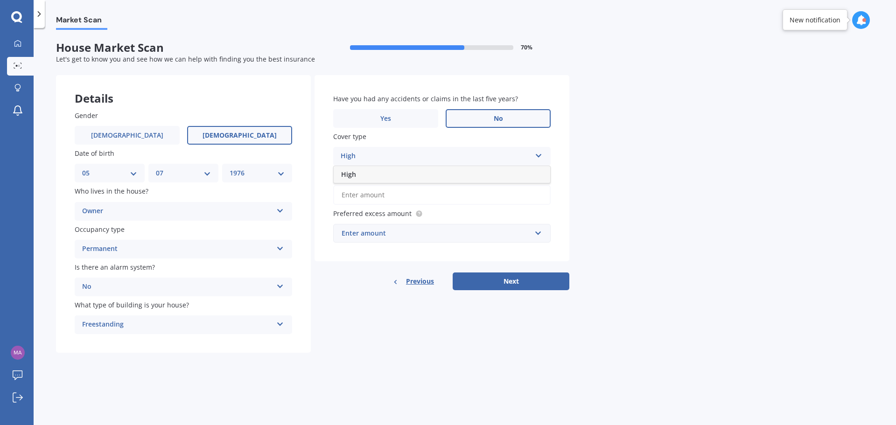
drag, startPoint x: 363, startPoint y: 177, endPoint x: 373, endPoint y: 185, distance: 13.0
click at [363, 176] on div "High" at bounding box center [442, 174] width 217 height 17
click at [430, 174] on link "Use calculator" at bounding box center [441, 174] width 44 height 9
click at [375, 199] on input "Preferred insured amount Use calculator" at bounding box center [442, 195] width 218 height 20
click at [375, 197] on input "Preferred insured amount Use calculator" at bounding box center [442, 195] width 218 height 20
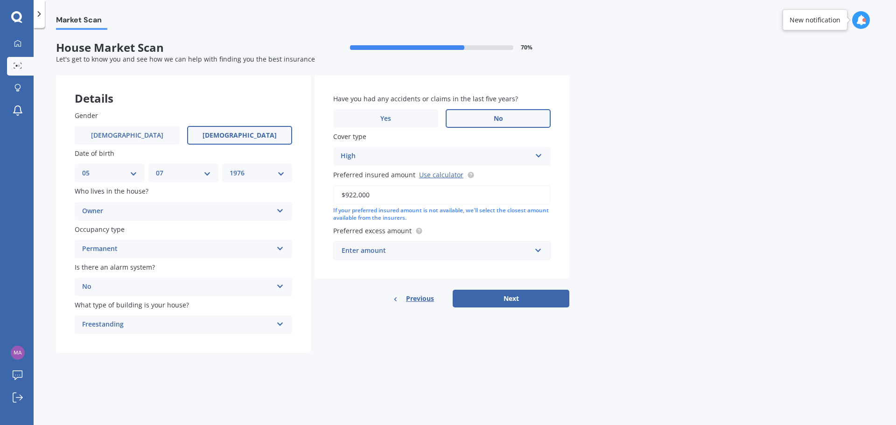
type input "$922,000"
click at [384, 249] on div "Enter amount" at bounding box center [437, 251] width 190 height 10
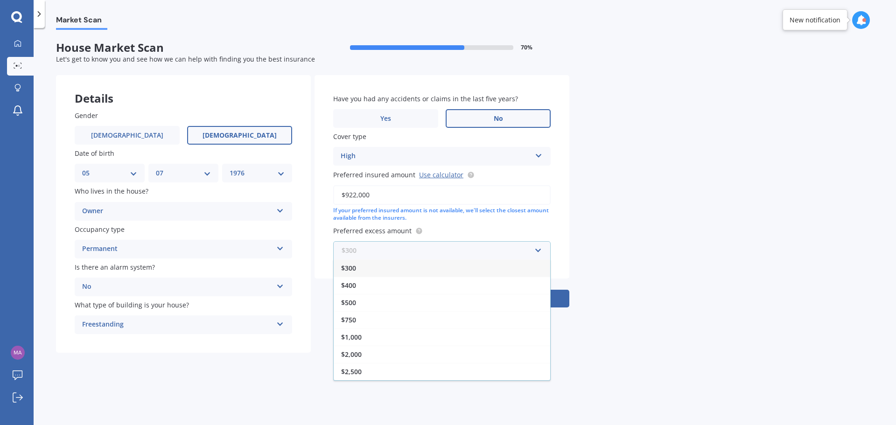
click at [385, 249] on input "text" at bounding box center [438, 251] width 209 height 18
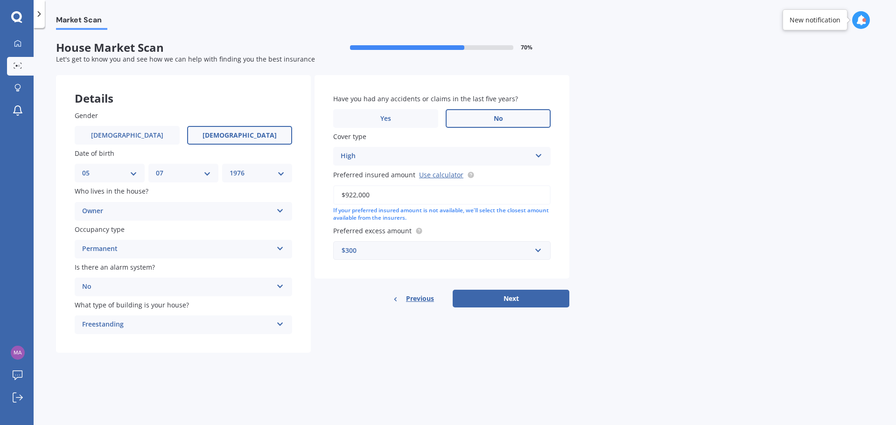
click at [699, 213] on div "Market Scan House Market Scan 70 % Let's get to know you and see how we can hel…" at bounding box center [465, 228] width 863 height 397
click at [517, 293] on button "Next" at bounding box center [511, 299] width 117 height 18
select select "05"
select select "07"
select select "1976"
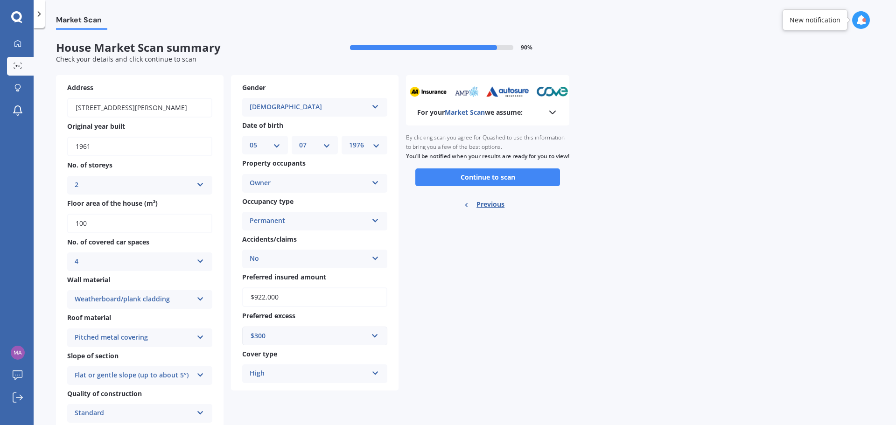
click at [501, 186] on button "Continue to scan" at bounding box center [487, 178] width 145 height 18
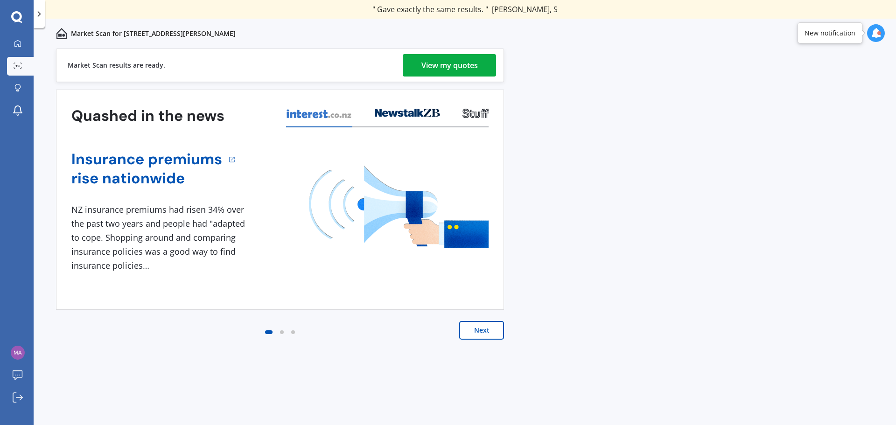
click at [456, 68] on div "View my quotes" at bounding box center [450, 65] width 56 height 22
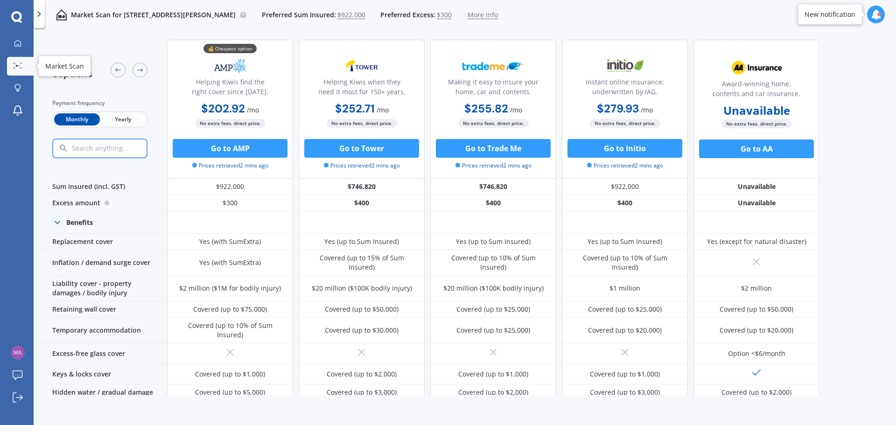
click at [20, 65] on circle at bounding box center [19, 66] width 2 height 2
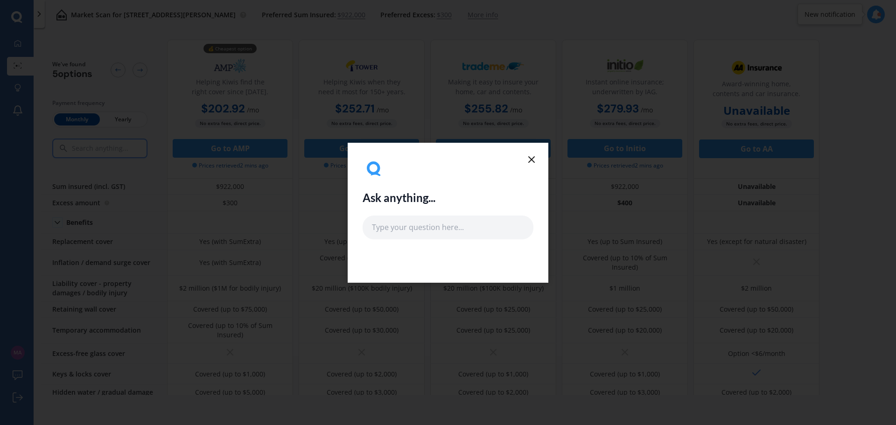
click at [528, 158] on icon at bounding box center [531, 159] width 11 height 11
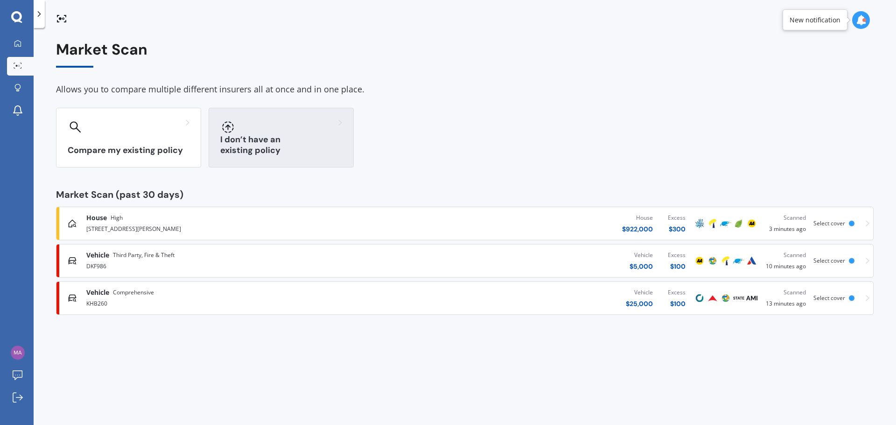
click at [267, 139] on div "I don’t have an existing policy" at bounding box center [281, 138] width 145 height 60
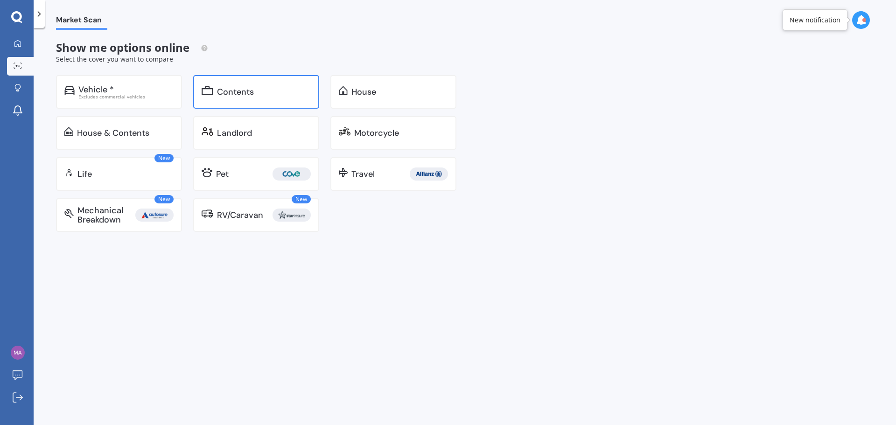
click at [225, 92] on div "Contents" at bounding box center [235, 91] width 37 height 9
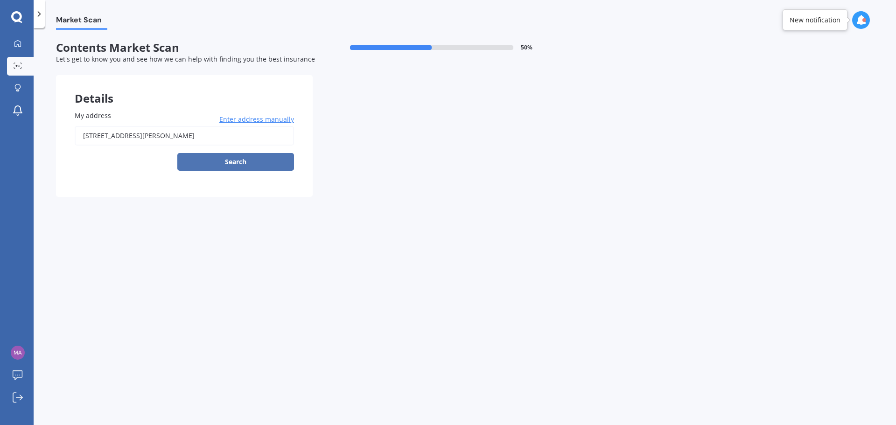
click at [209, 162] on button "Search" at bounding box center [235, 162] width 117 height 18
type input "[STREET_ADDRESS][PERSON_NAME]"
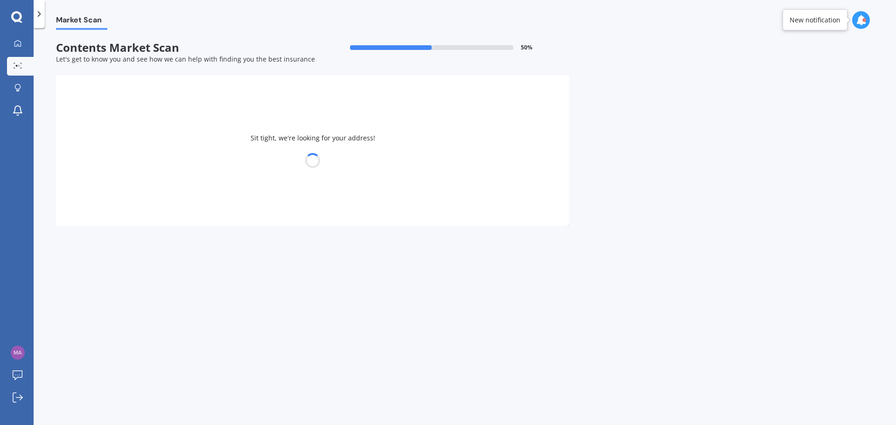
select select "05"
select select "07"
select select "1976"
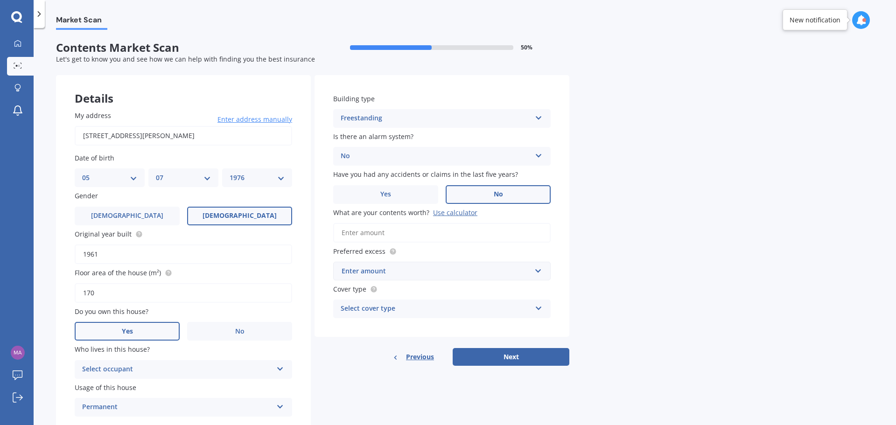
click at [409, 237] on input "What are your contents worth? Use calculator" at bounding box center [442, 233] width 218 height 20
click at [443, 211] on div "Use calculator" at bounding box center [455, 212] width 44 height 9
click at [443, 223] on input "What are your contents worth? Use calculator" at bounding box center [442, 233] width 218 height 20
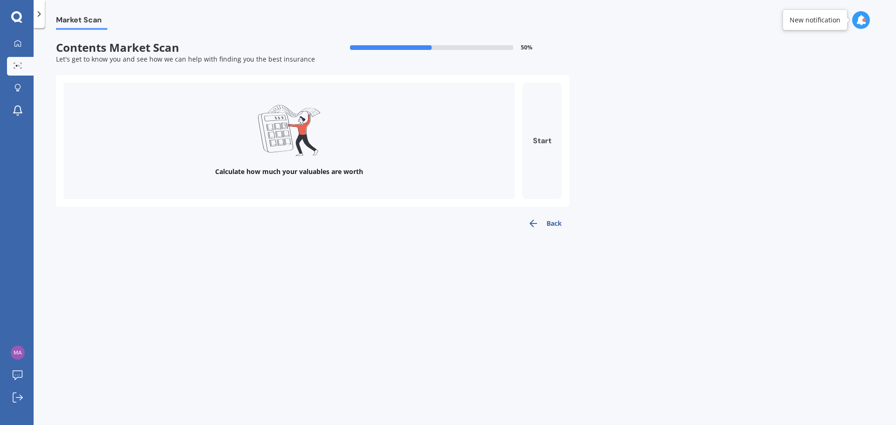
click at [541, 140] on button "Start" at bounding box center [542, 141] width 40 height 117
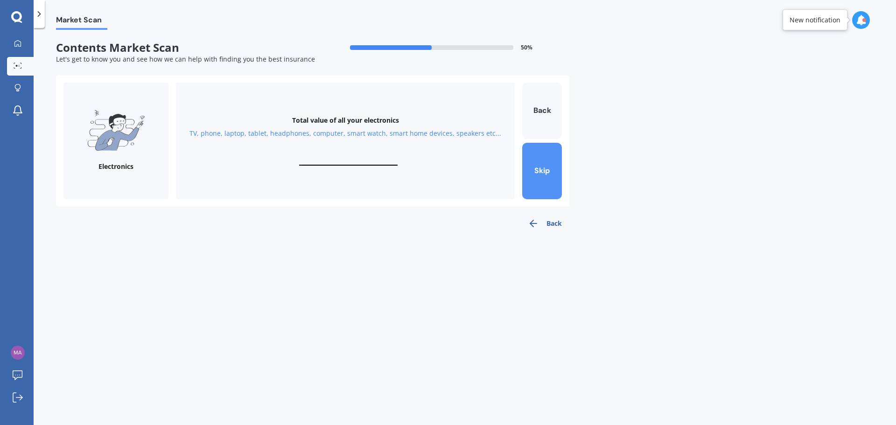
click at [544, 160] on button "Skip" at bounding box center [542, 171] width 40 height 56
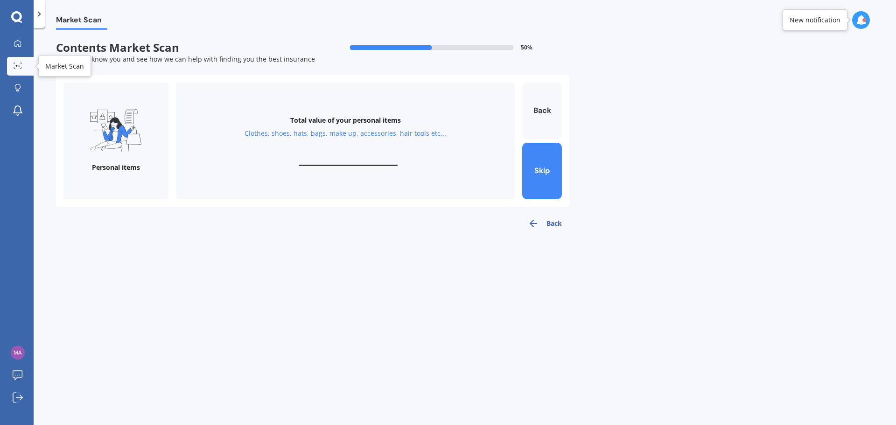
click at [15, 67] on icon at bounding box center [18, 66] width 8 height 6
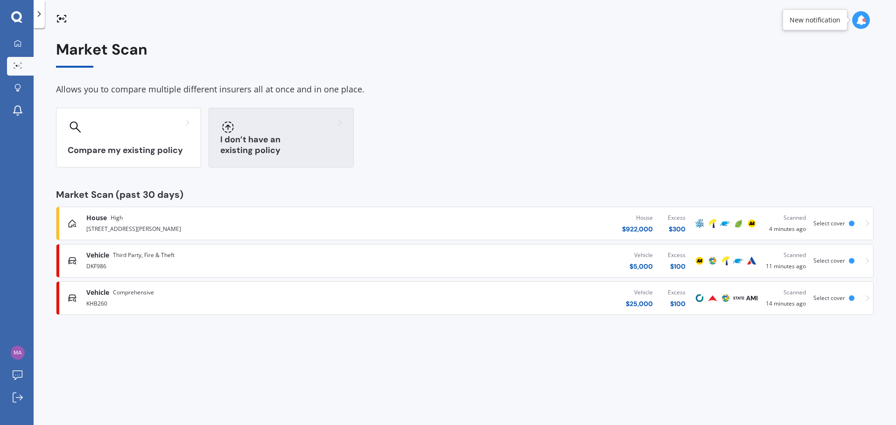
click at [289, 152] on h3 "I don’t have an existing policy" at bounding box center [281, 144] width 122 height 21
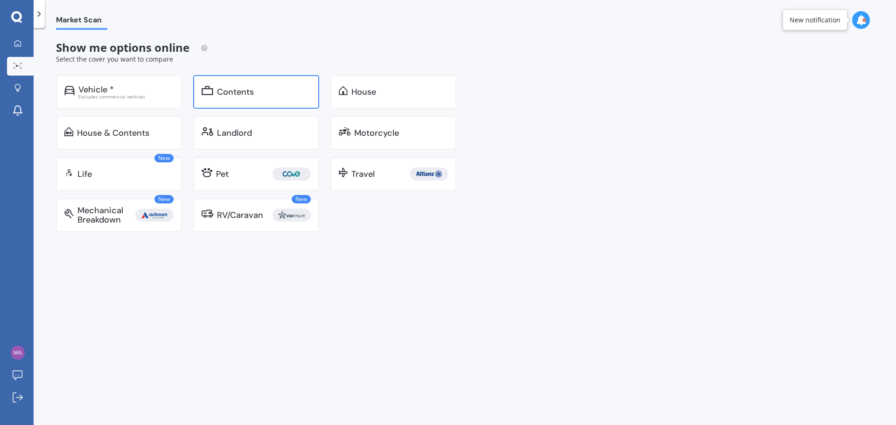
click at [246, 99] on div "Contents" at bounding box center [256, 92] width 126 height 34
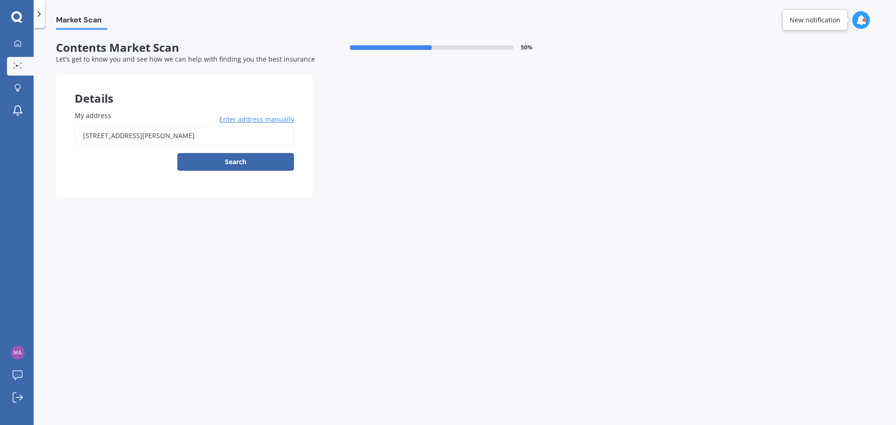
click at [252, 133] on input "[STREET_ADDRESS][PERSON_NAME]" at bounding box center [184, 136] width 219 height 20
type input "[STREET_ADDRESS][PERSON_NAME]"
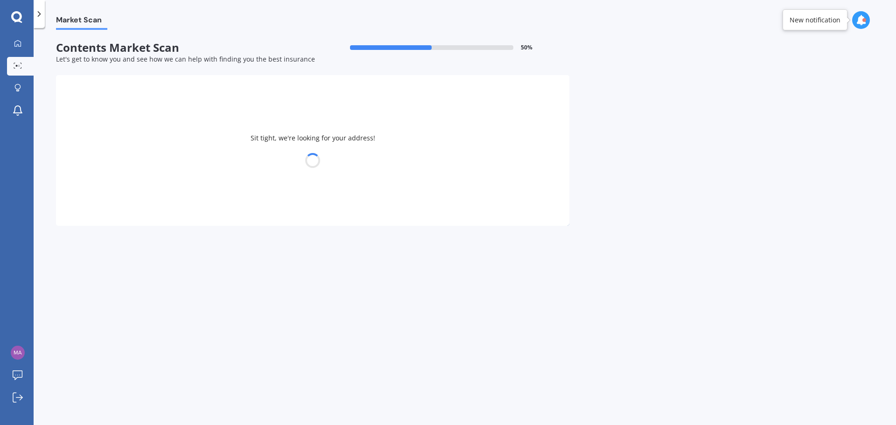
click at [237, 158] on div at bounding box center [313, 160] width 514 height 13
select select "05"
select select "07"
select select "1976"
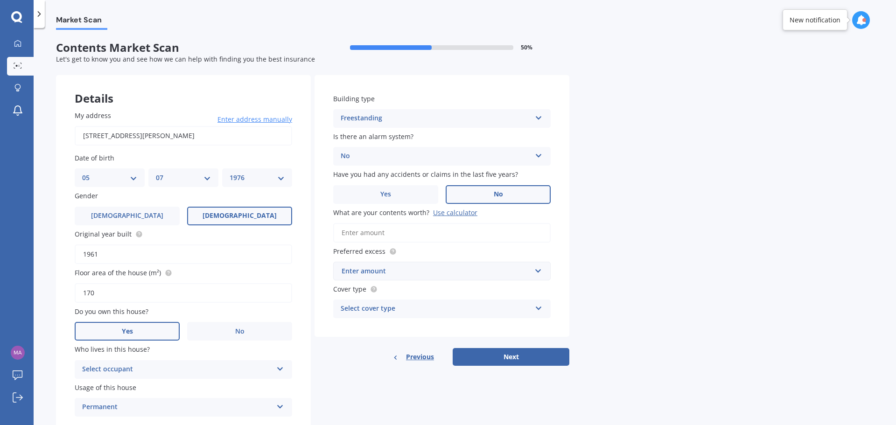
click at [411, 236] on input "What are your contents worth? Use calculator" at bounding box center [442, 233] width 218 height 20
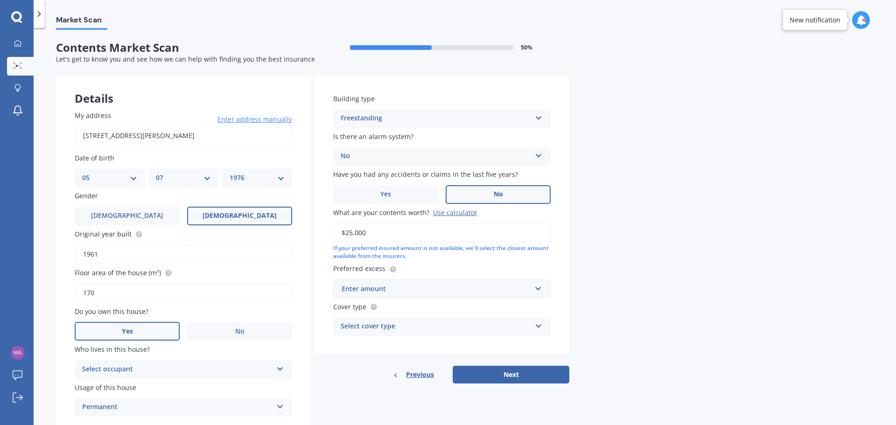
type input "$25,000"
click at [380, 290] on div "Enter amount" at bounding box center [437, 289] width 190 height 10
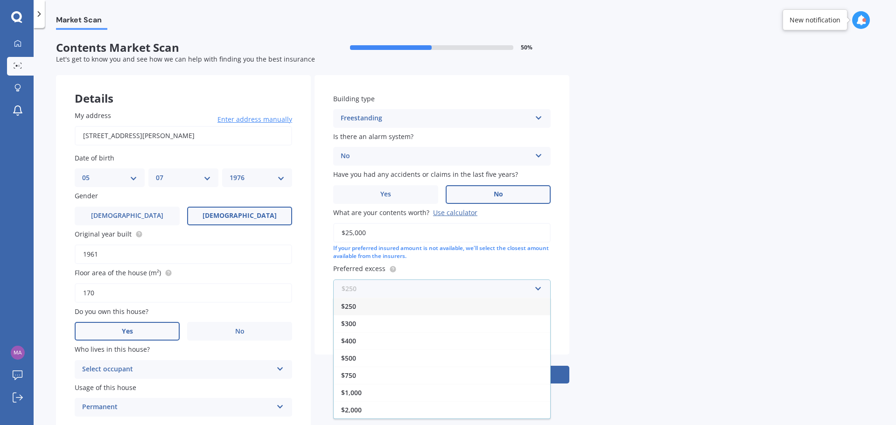
click at [380, 290] on input "text" at bounding box center [438, 289] width 209 height 18
click at [627, 270] on div "Market Scan Contents Market Scan 50 % Let's get to know you and see how we can …" at bounding box center [465, 228] width 863 height 397
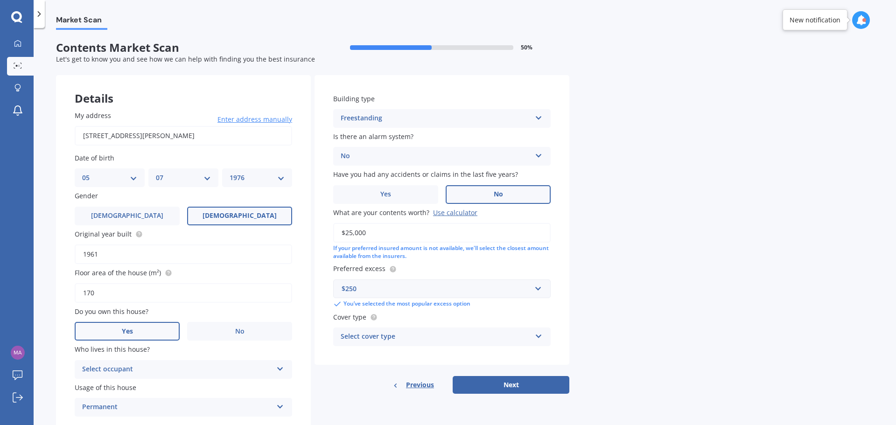
click at [412, 335] on div "Select cover type" at bounding box center [436, 336] width 190 height 11
click at [370, 373] on div "Limited" at bounding box center [442, 372] width 217 height 17
click at [537, 384] on button "Next" at bounding box center [511, 385] width 117 height 18
click at [381, 338] on div "Limited" at bounding box center [436, 336] width 190 height 11
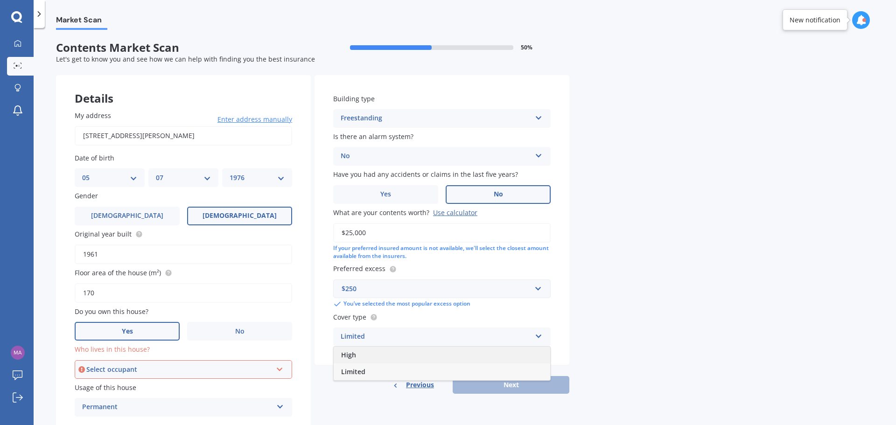
click at [367, 354] on div "High" at bounding box center [442, 355] width 217 height 17
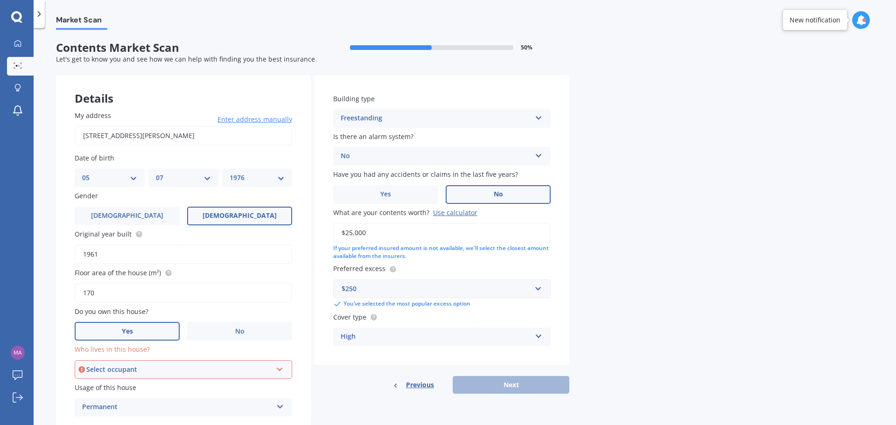
click at [390, 336] on div "High" at bounding box center [436, 336] width 190 height 11
drag, startPoint x: 382, startPoint y: 372, endPoint x: 189, endPoint y: 371, distance: 193.3
click at [381, 373] on div "Limited" at bounding box center [442, 372] width 217 height 17
click at [164, 373] on div "Select occupant" at bounding box center [179, 370] width 186 height 10
click at [124, 389] on div "Owner" at bounding box center [184, 387] width 216 height 17
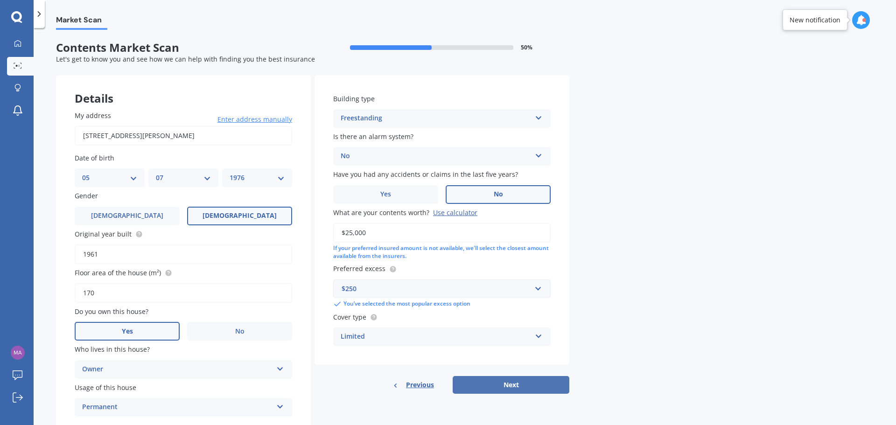
click at [535, 385] on button "Next" at bounding box center [511, 385] width 117 height 18
select select "05"
select select "07"
select select "1976"
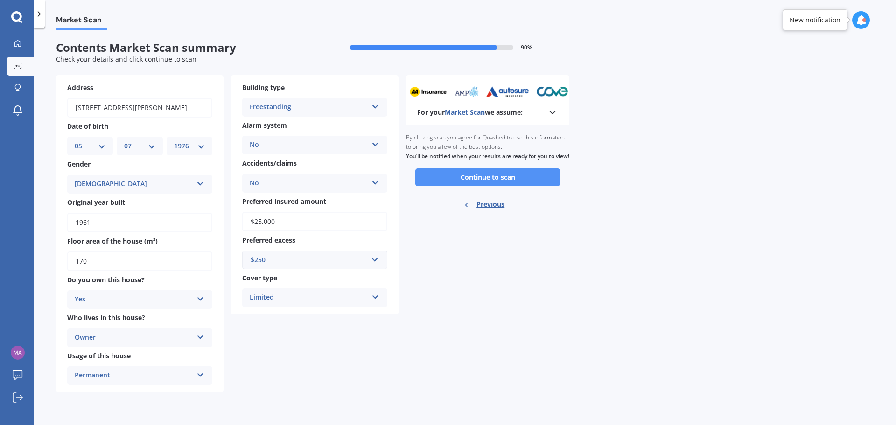
click at [493, 186] on button "Continue to scan" at bounding box center [487, 178] width 145 height 18
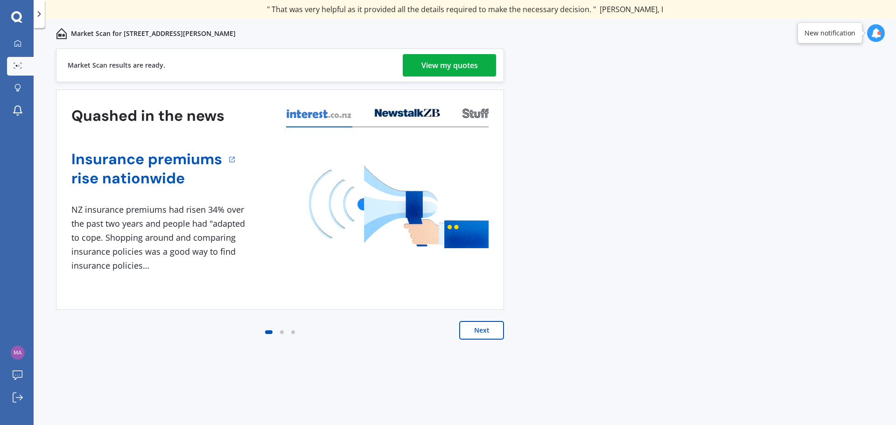
drag, startPoint x: 467, startPoint y: 82, endPoint x: 468, endPoint y: 74, distance: 8.0
click at [467, 81] on div "Market Scan results are ready. View my quotes" at bounding box center [280, 66] width 448 height 34
click at [468, 71] on div "View my quotes" at bounding box center [450, 65] width 56 height 22
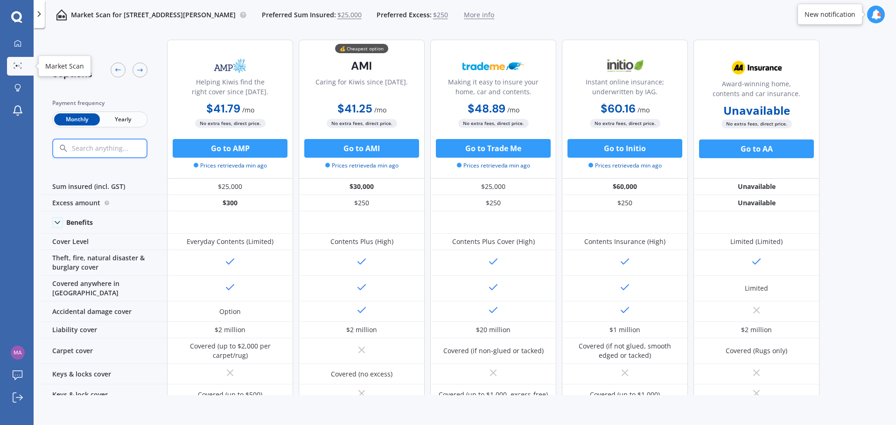
click at [17, 66] on circle at bounding box center [17, 66] width 2 height 2
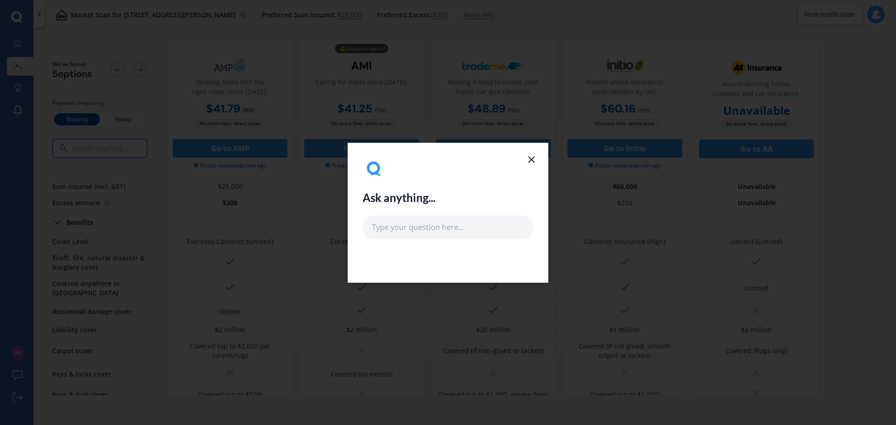
click at [533, 158] on line at bounding box center [532, 160] width 6 height 6
